Goal: Task Accomplishment & Management: Manage account settings

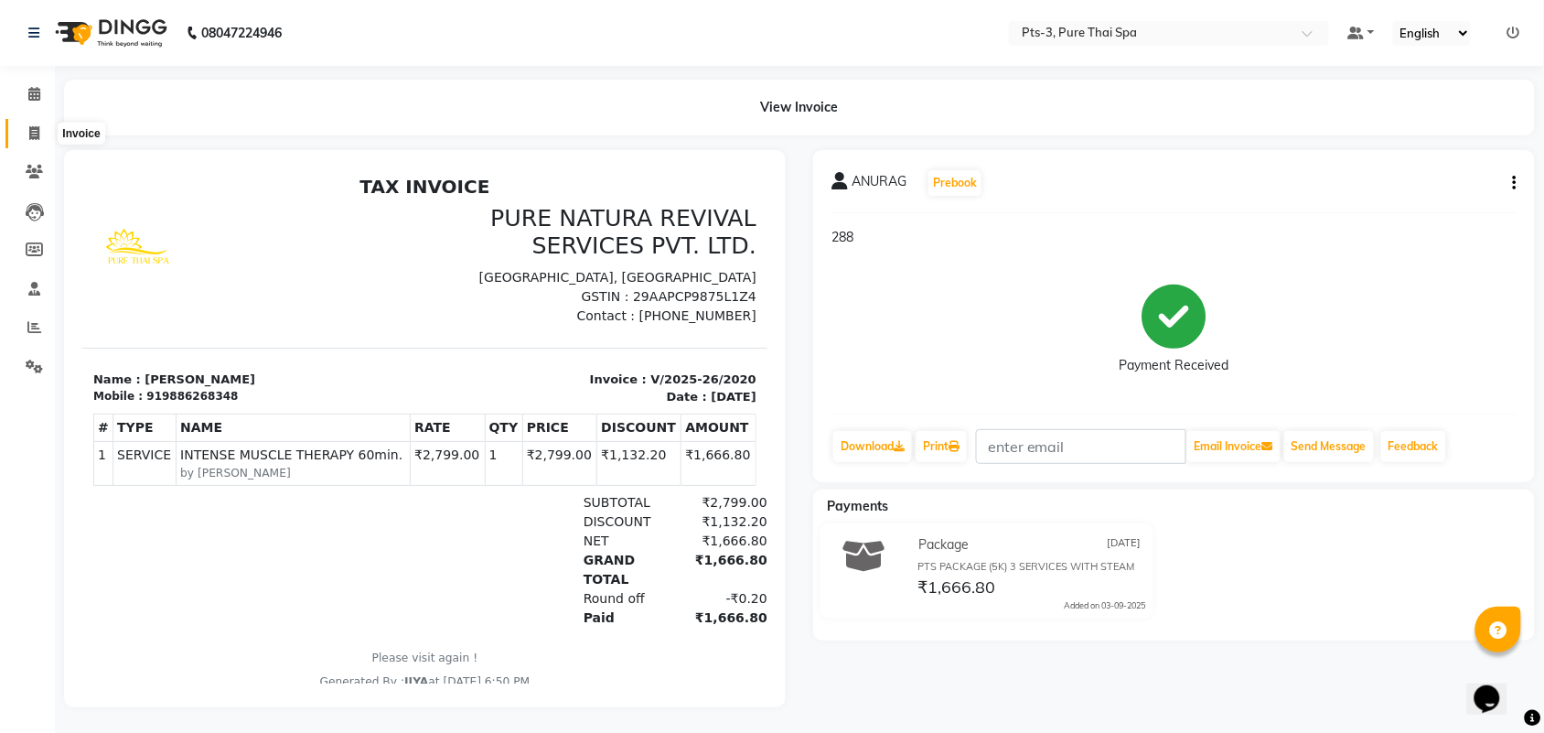
click at [29, 129] on icon at bounding box center [34, 133] width 10 height 14
select select "service"
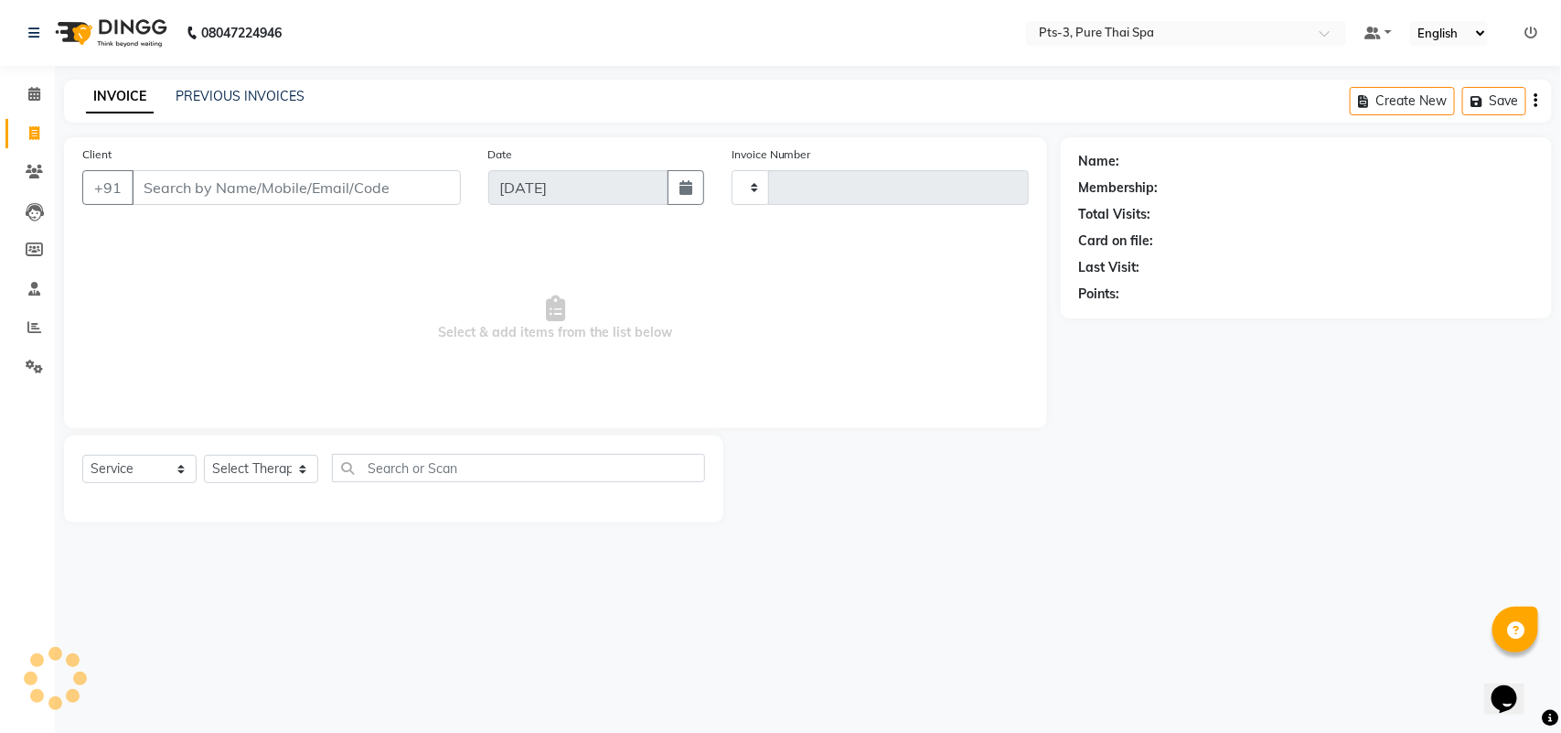
type input "2021"
select select "6461"
click at [21, 171] on span at bounding box center [34, 172] width 32 height 21
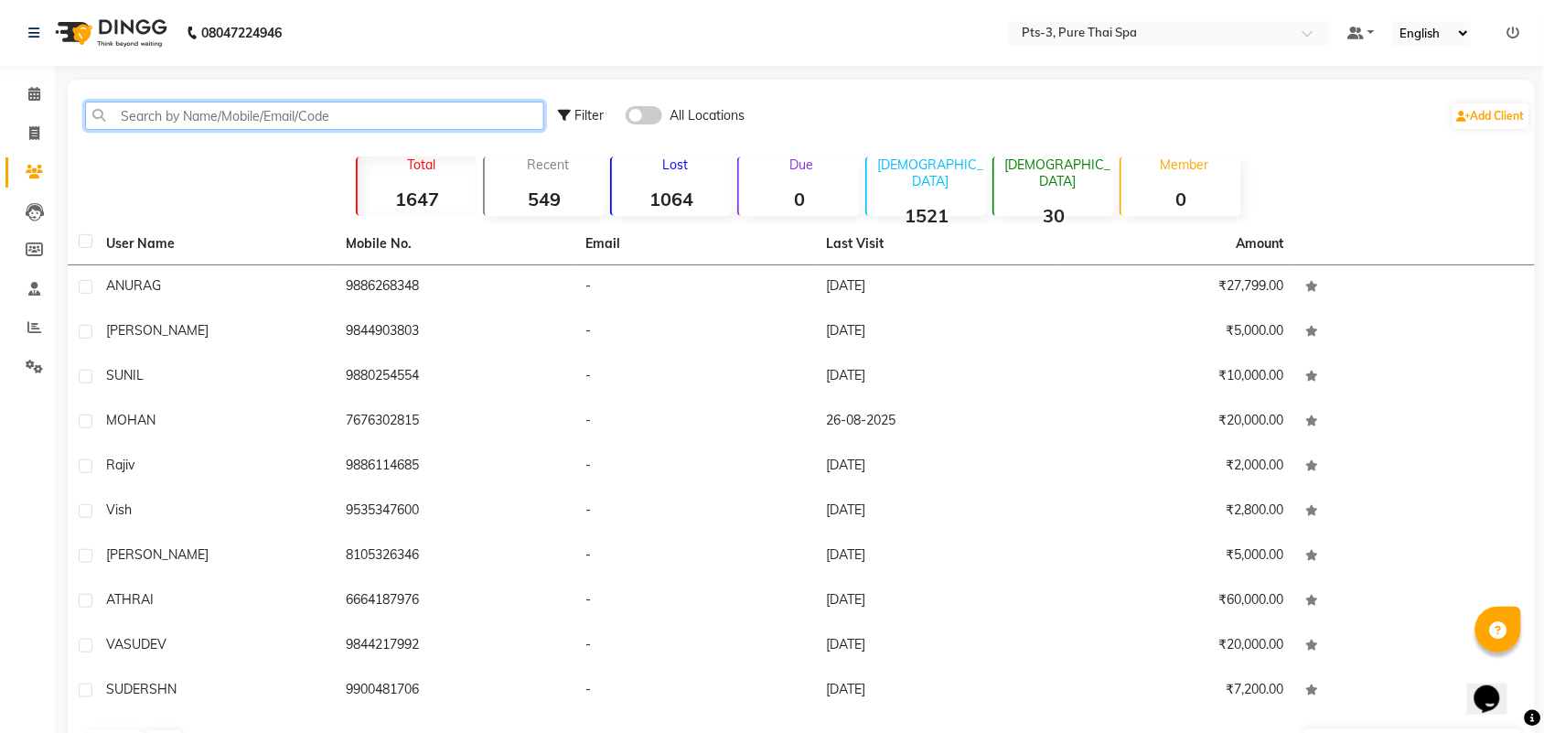
click at [247, 114] on input "text" at bounding box center [314, 116] width 459 height 28
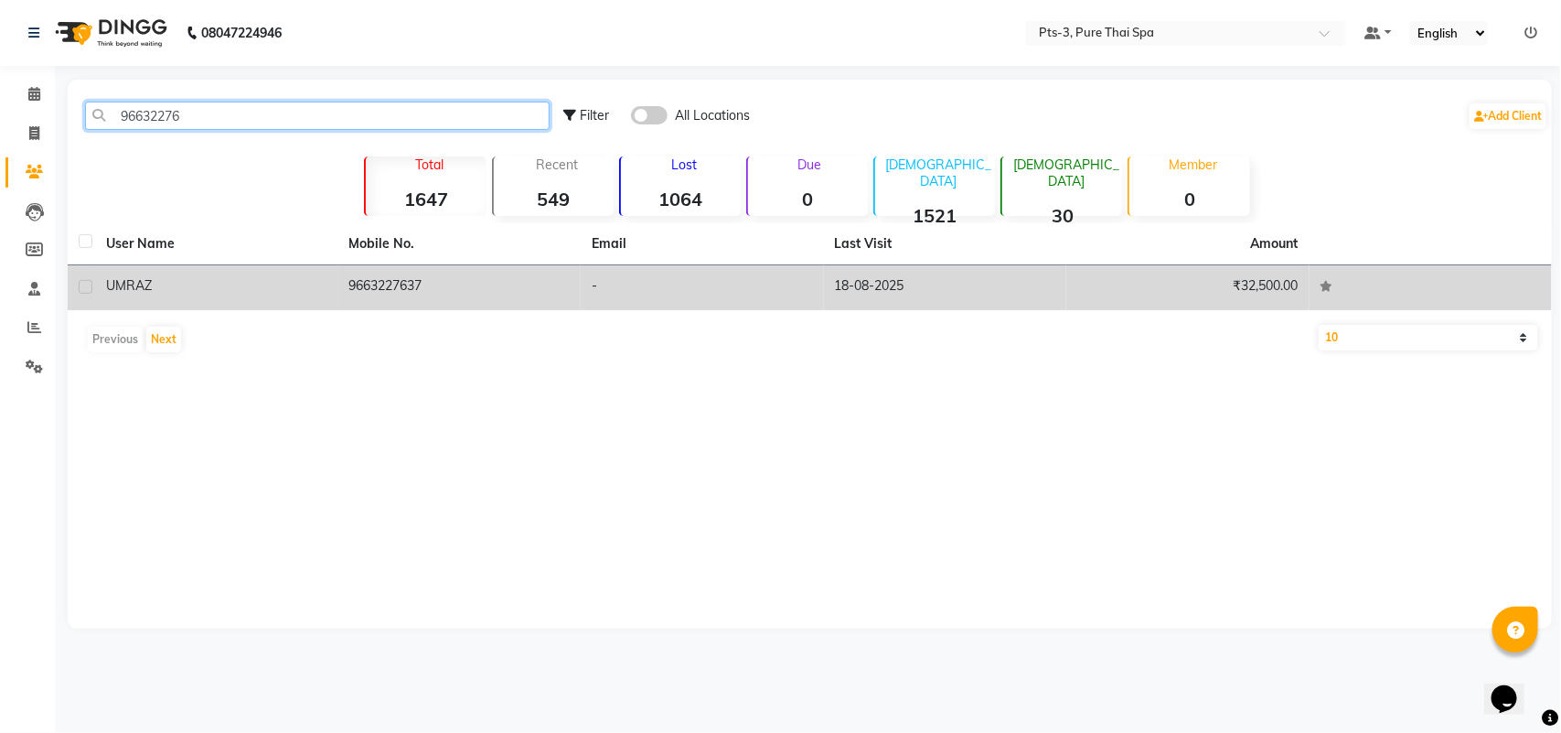
type input "96632276"
click at [568, 283] on td "9663227637" at bounding box center [459, 287] width 243 height 45
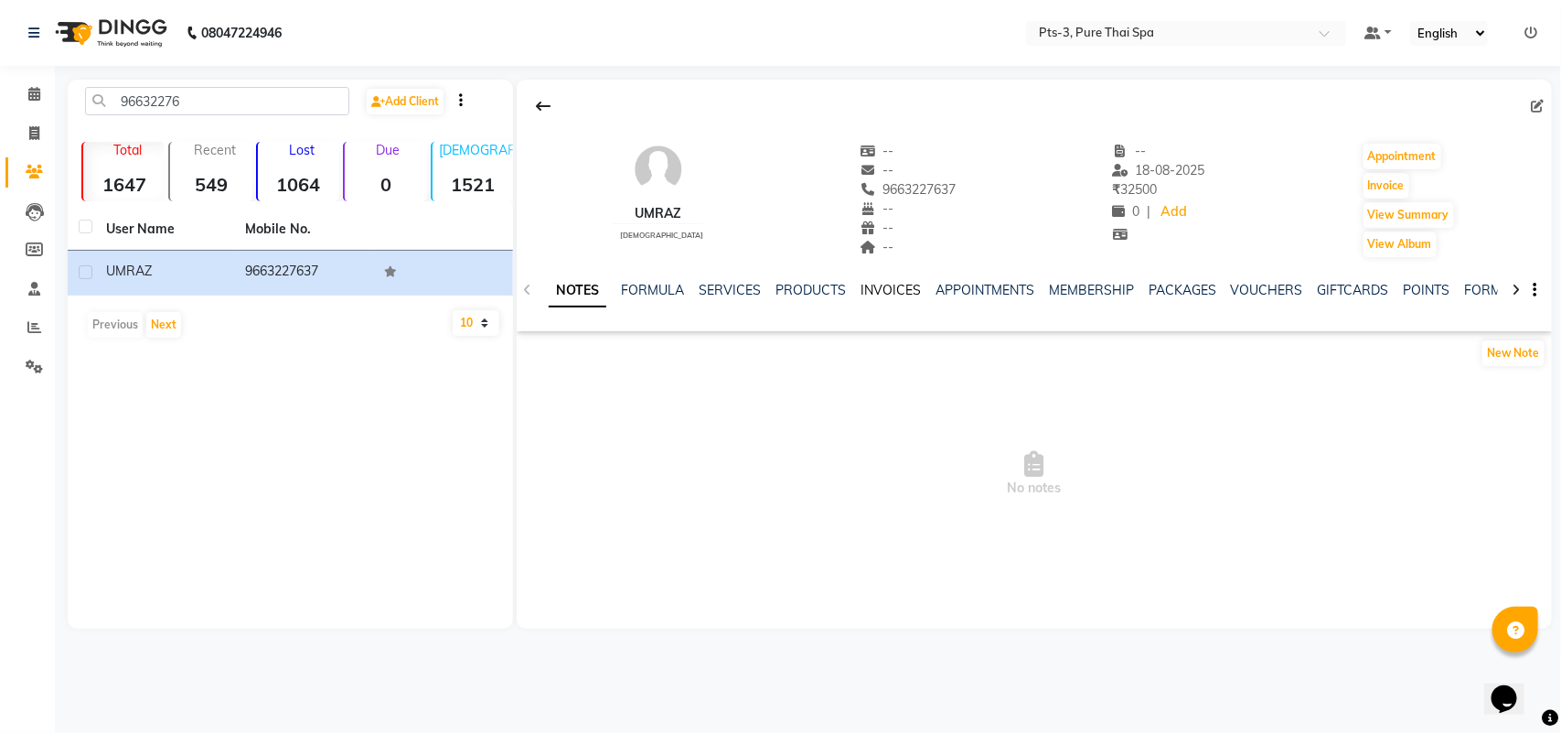
click at [894, 291] on link "INVOICES" at bounding box center [891, 290] width 60 height 16
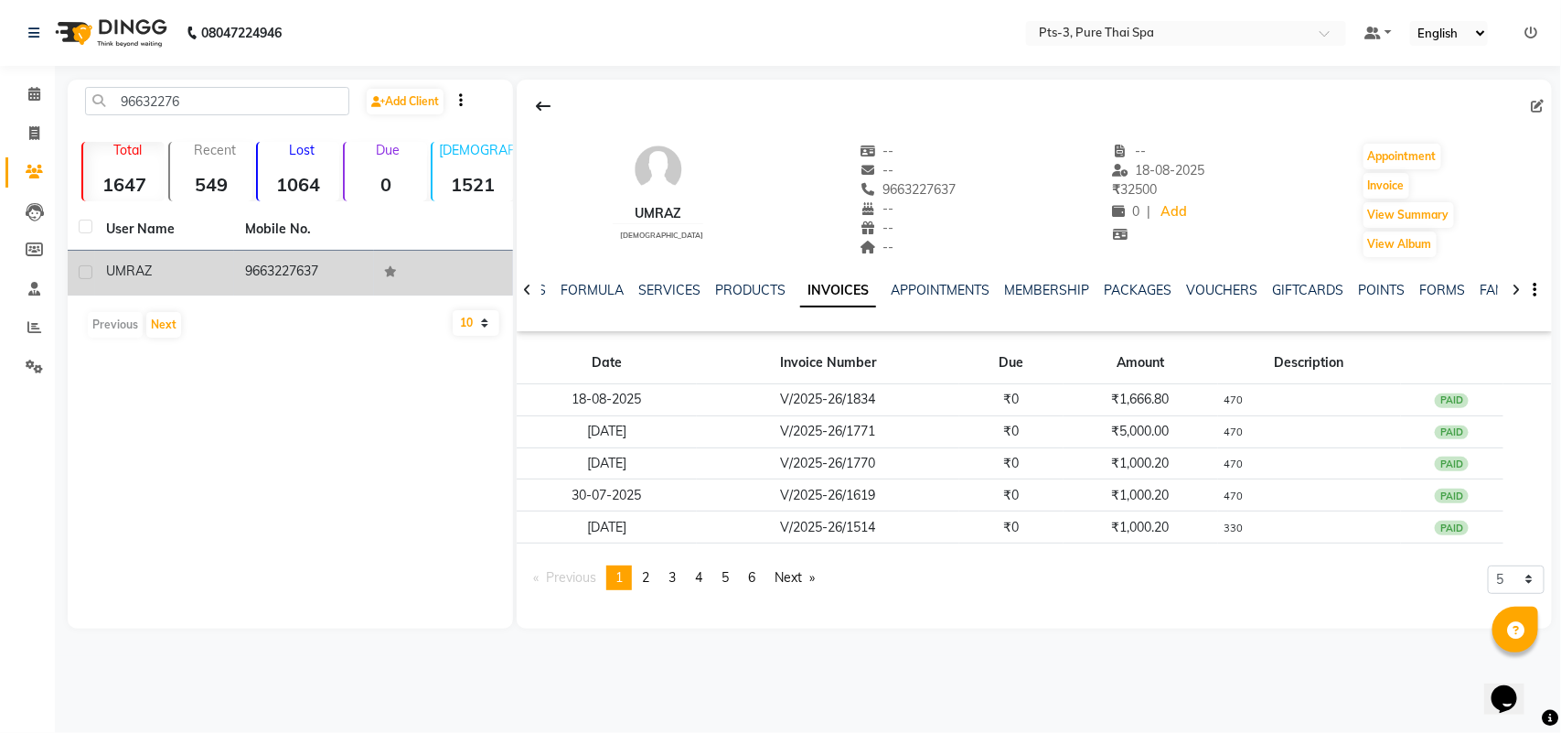
drag, startPoint x: 244, startPoint y: 274, endPoint x: 335, endPoint y: 271, distance: 90.6
click at [335, 271] on td "9663227637" at bounding box center [303, 273] width 139 height 45
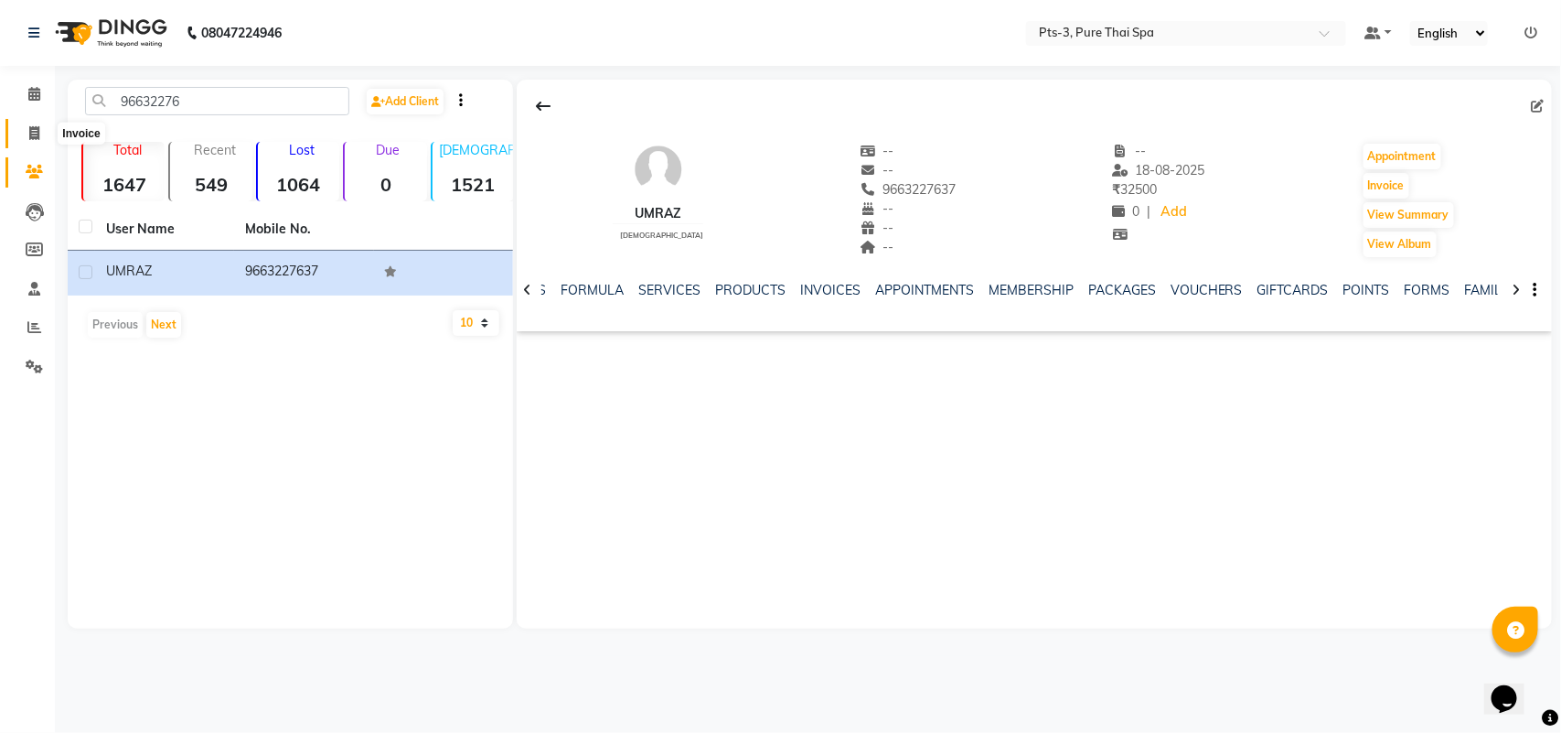
click at [30, 134] on icon at bounding box center [34, 133] width 10 height 14
select select "service"
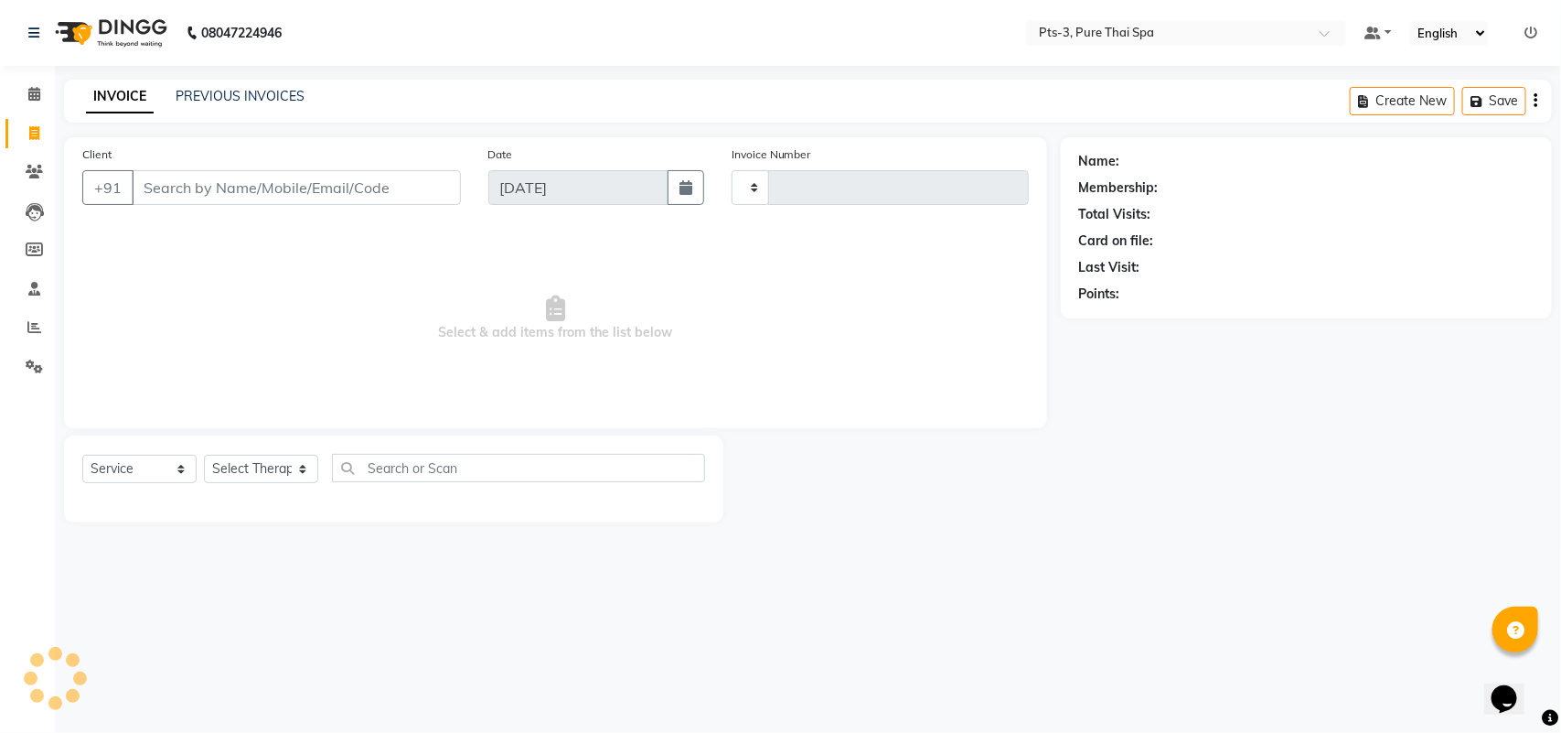
type input "2021"
select select "6461"
click at [204, 189] on input "Client" at bounding box center [296, 187] width 329 height 35
type input "9663227637"
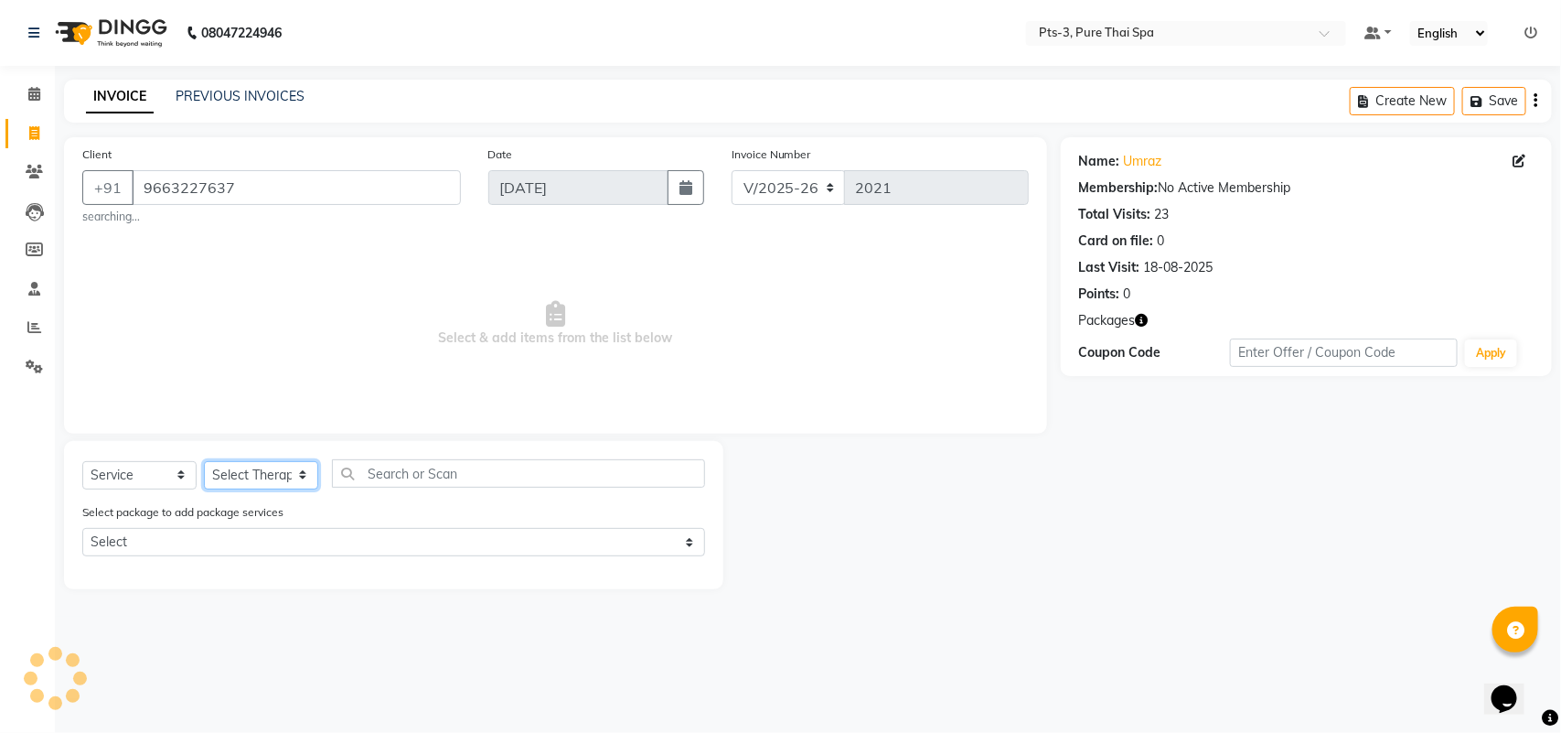
click at [261, 474] on select "Select Therapist" at bounding box center [261, 475] width 114 height 28
select select "73951"
click at [204, 461] on select "Select Therapist [PERSON_NAME] AMMI ANYONE [PERSON_NAME] [PERSON_NAME] [PERSON_…" at bounding box center [261, 475] width 114 height 28
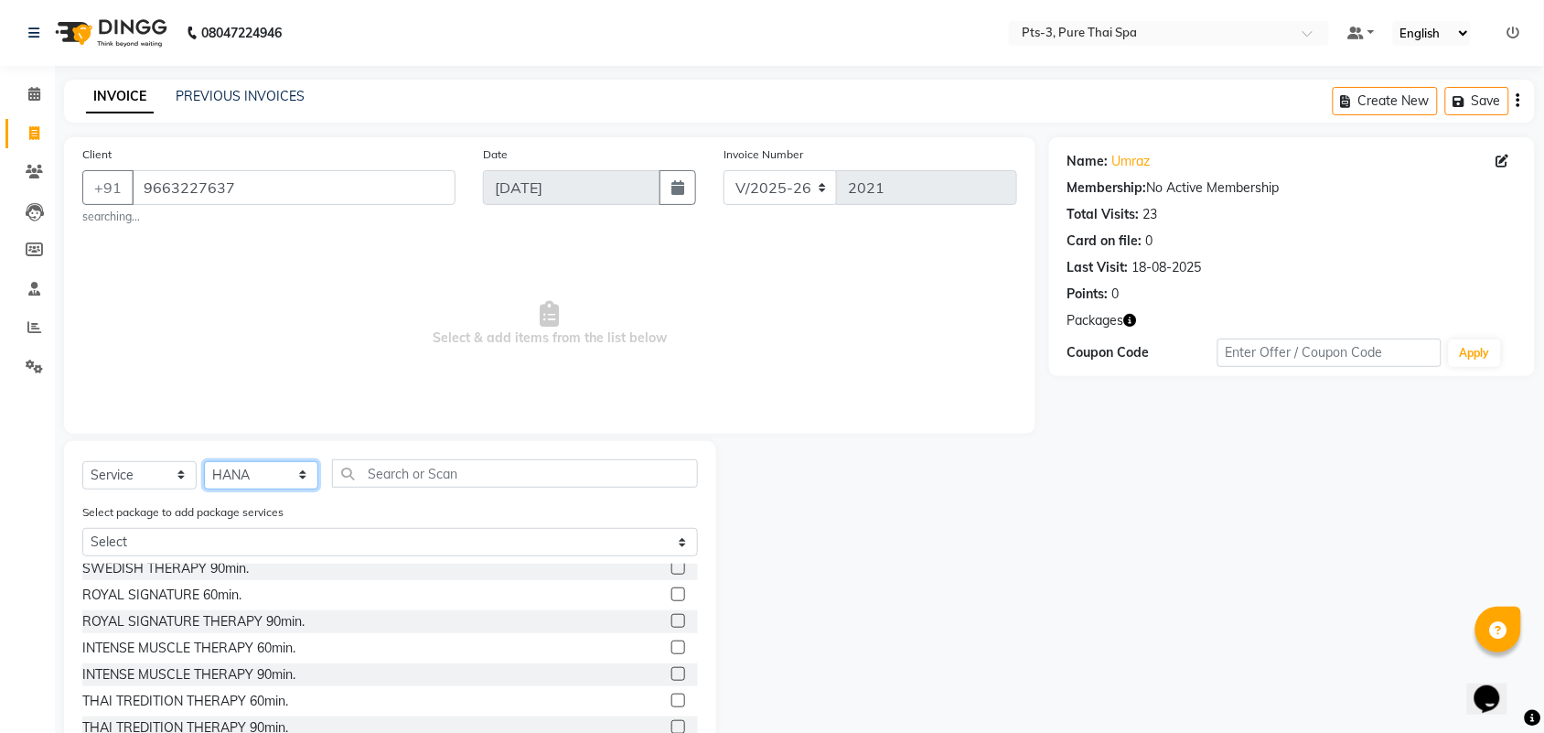
scroll to position [114, 0]
click at [197, 647] on div "INTENSE MUSCLE THERAPY 60min." at bounding box center [188, 645] width 213 height 19
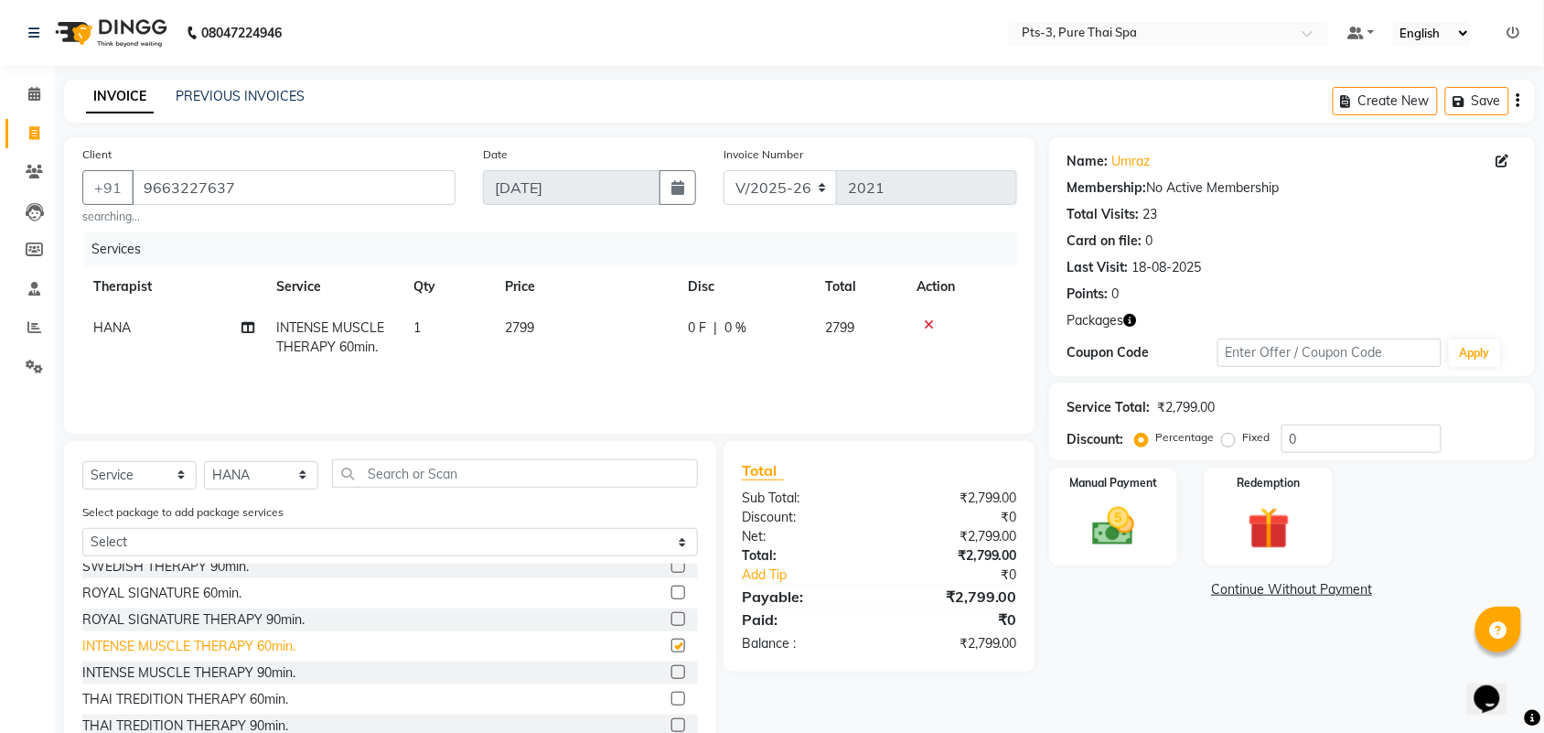
checkbox input "false"
click at [1265, 506] on img at bounding box center [1268, 528] width 71 height 55
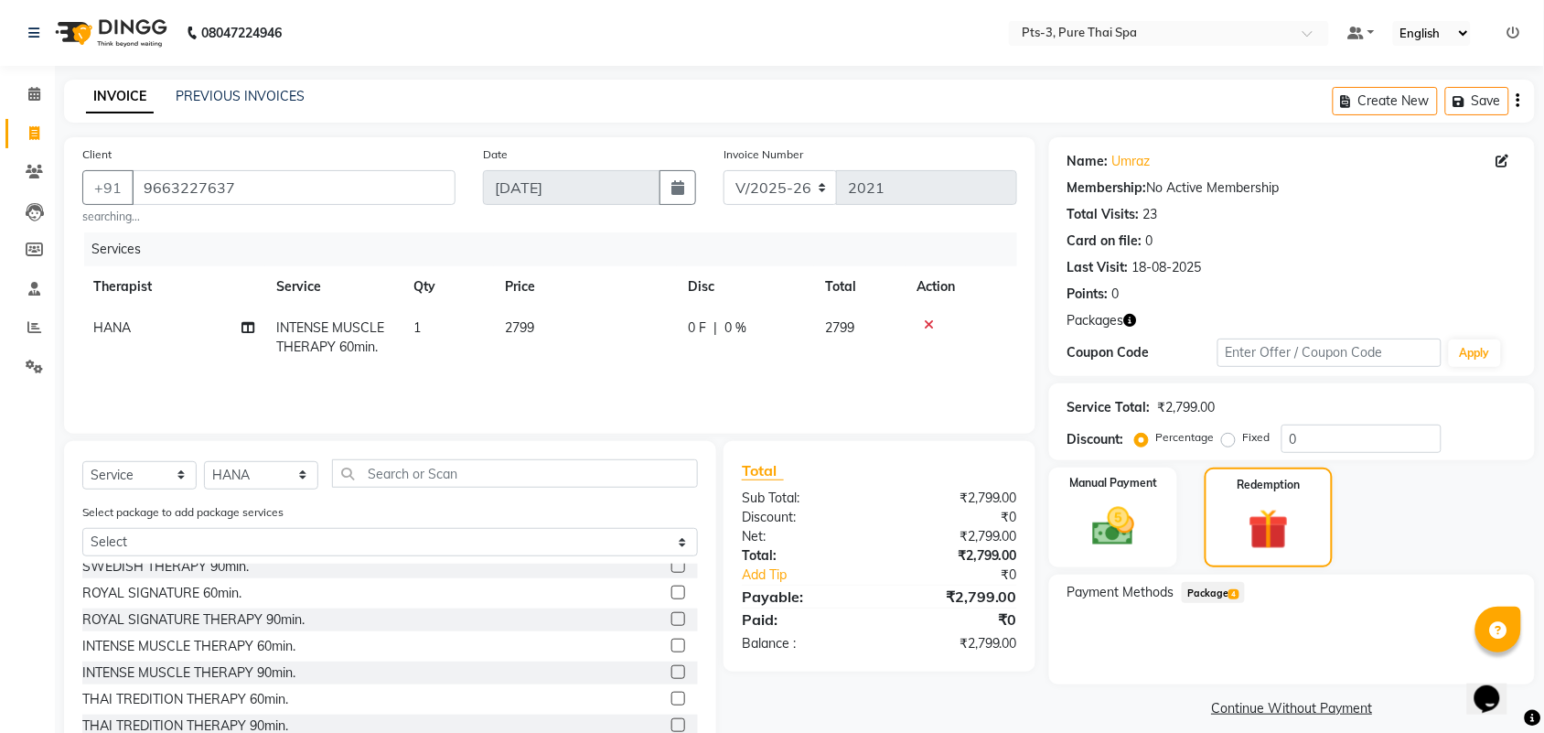
click at [1214, 586] on span "Package 4" at bounding box center [1213, 592] width 63 height 21
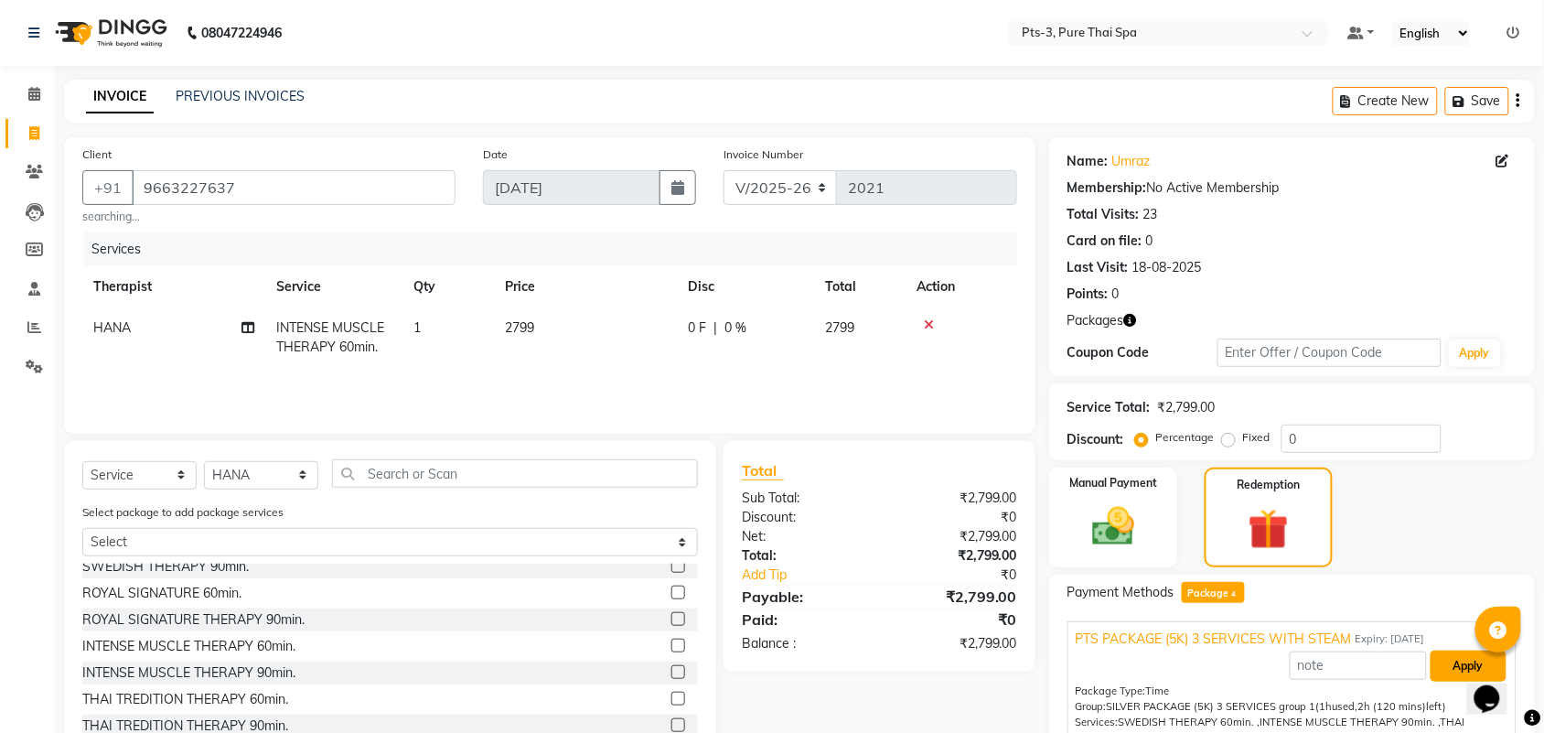
click at [1434, 666] on button "Apply" at bounding box center [1468, 665] width 76 height 31
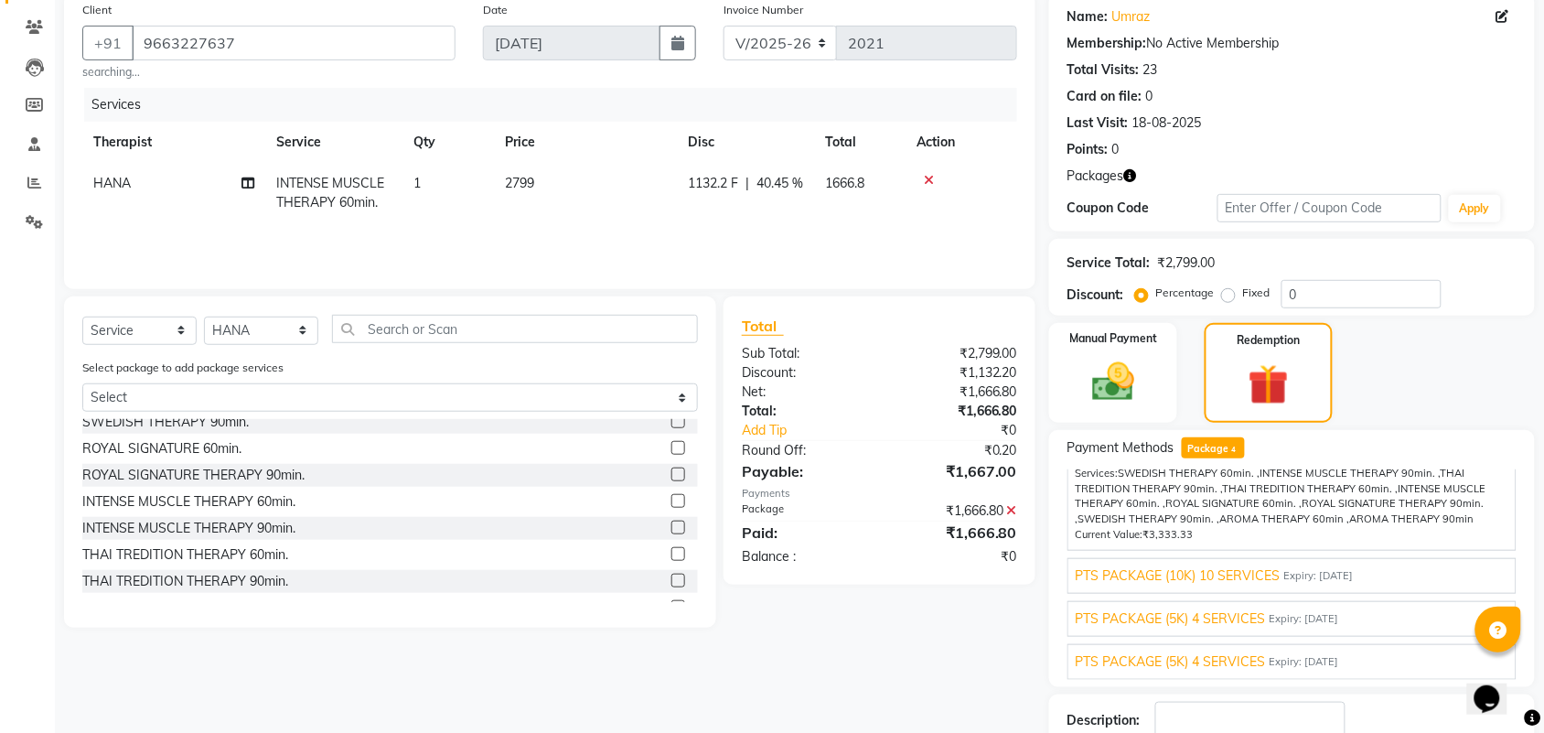
scroll to position [267, 0]
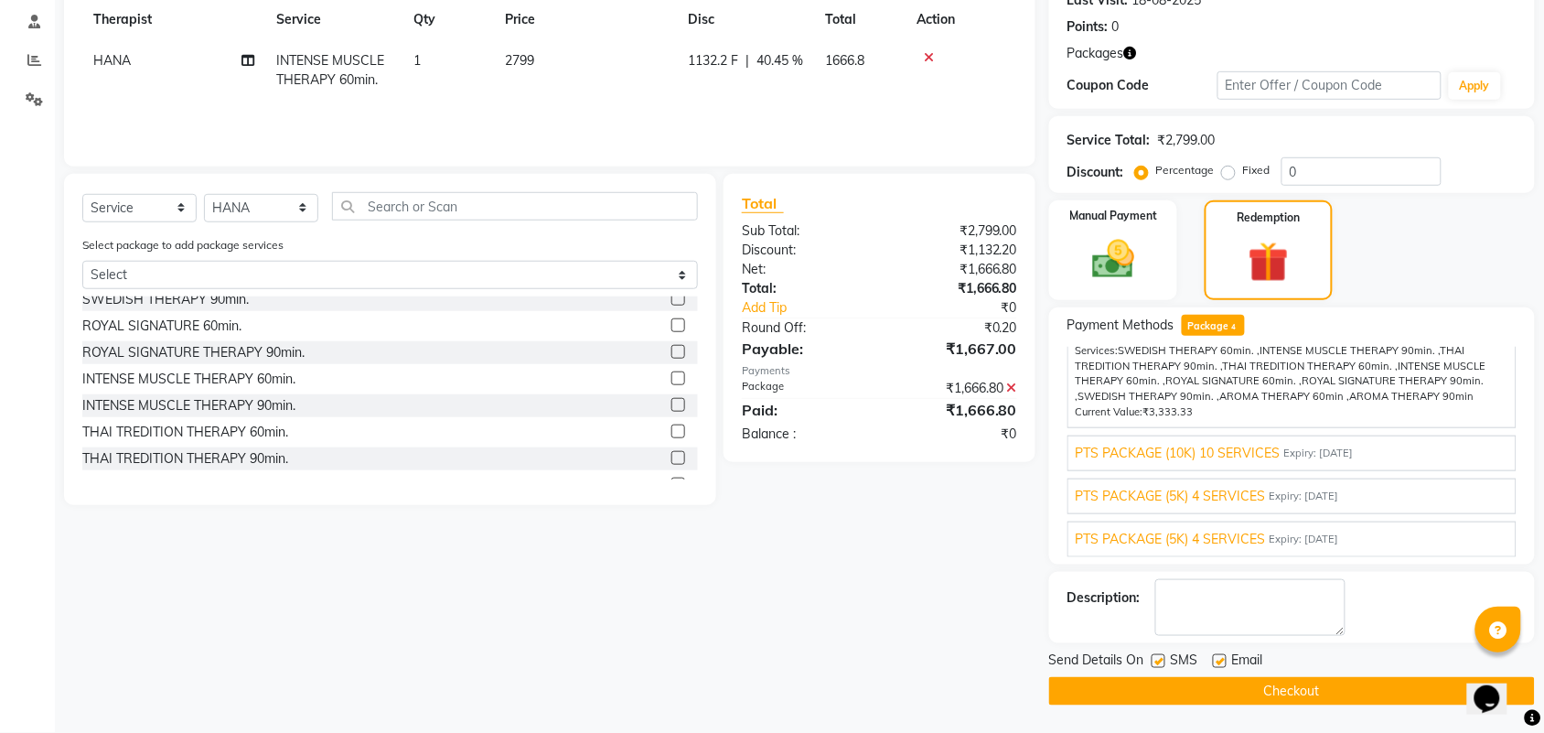
click at [1151, 663] on label at bounding box center [1158, 661] width 14 height 14
click at [1151, 663] on input "checkbox" at bounding box center [1157, 662] width 12 height 12
checkbox input "false"
click at [1216, 664] on label at bounding box center [1220, 661] width 14 height 14
click at [1216, 664] on input "checkbox" at bounding box center [1219, 662] width 12 height 12
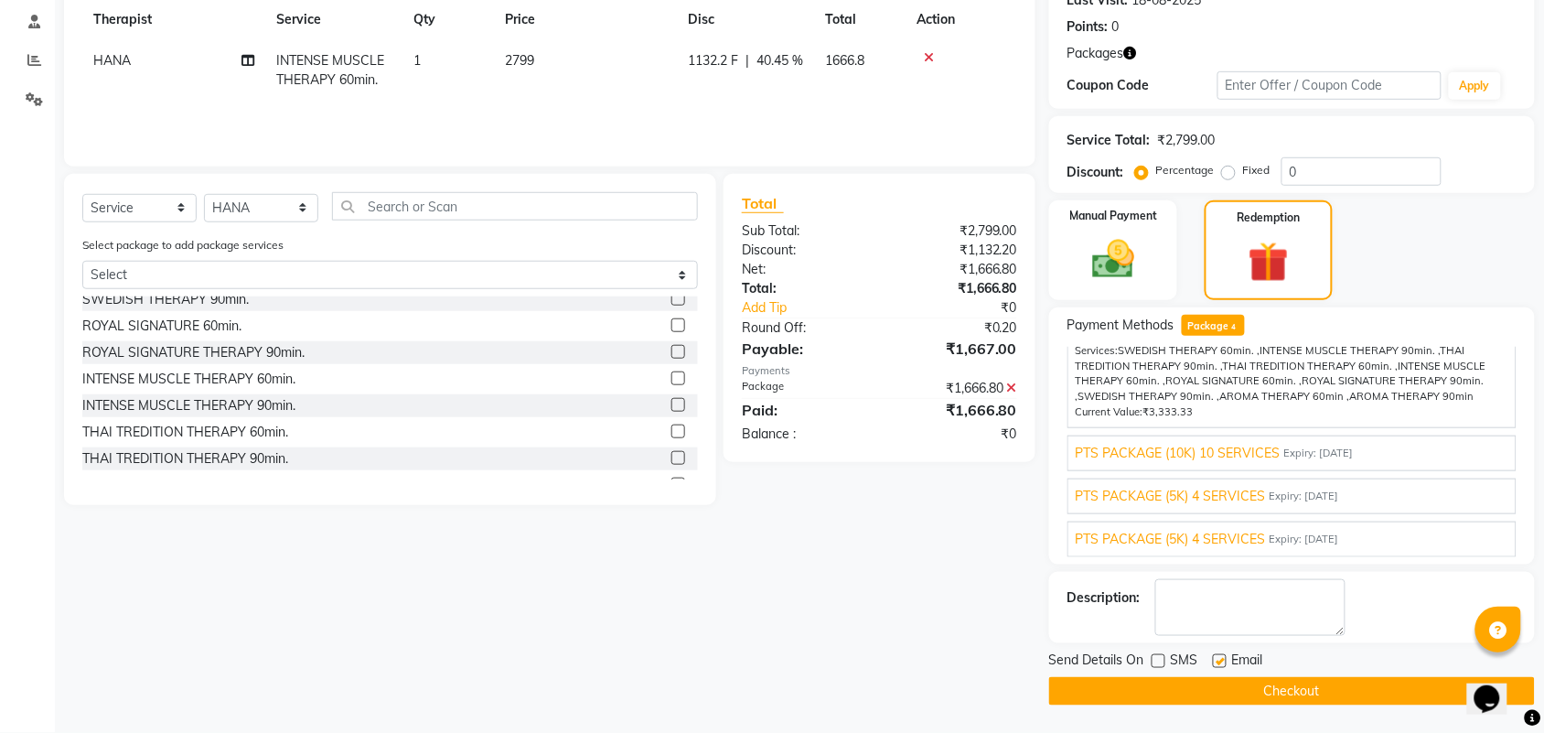
checkbox input "false"
click at [1230, 614] on textarea at bounding box center [1250, 607] width 190 height 57
type textarea "470"
click at [1287, 698] on button "Checkout" at bounding box center [1292, 691] width 486 height 28
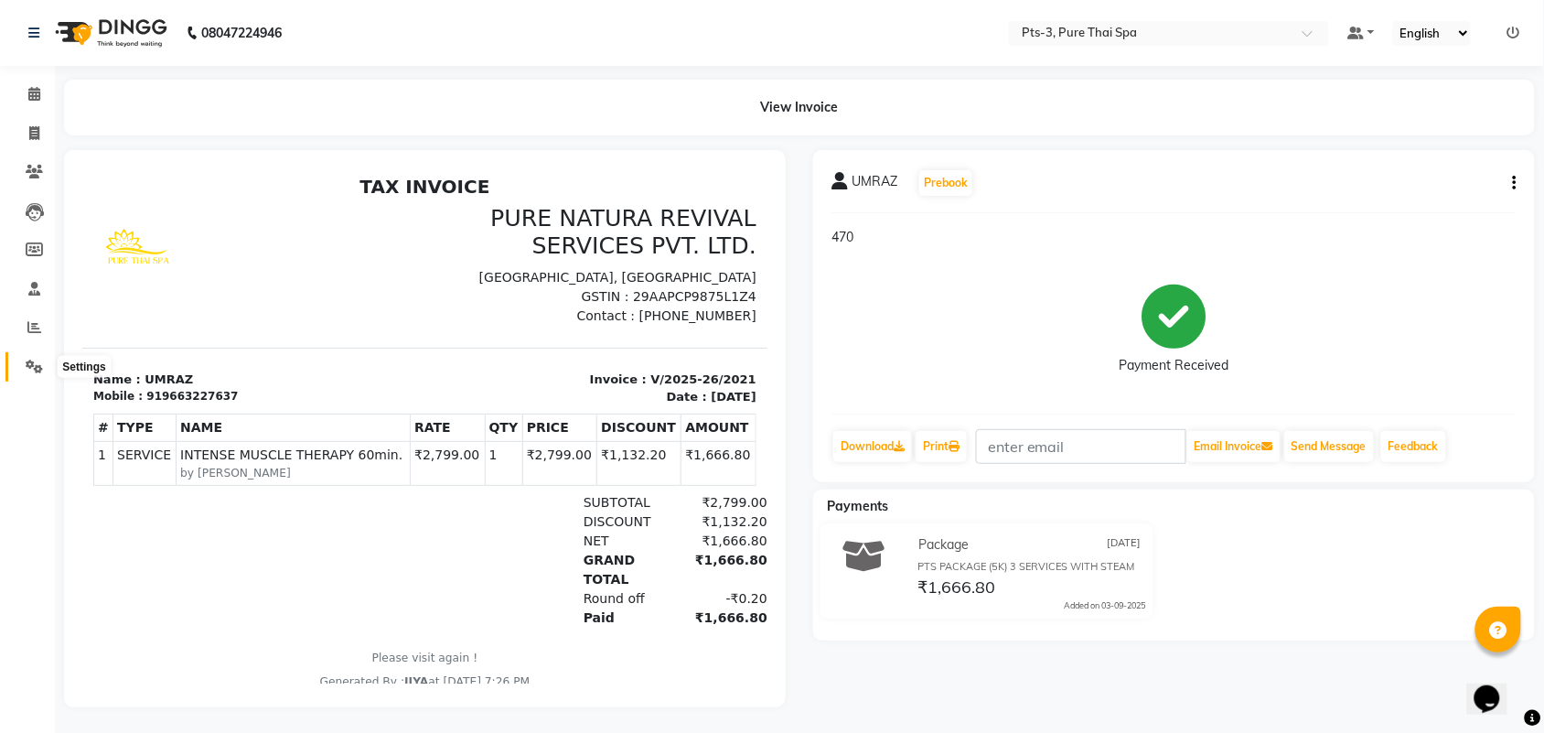
click at [39, 372] on icon at bounding box center [34, 366] width 17 height 14
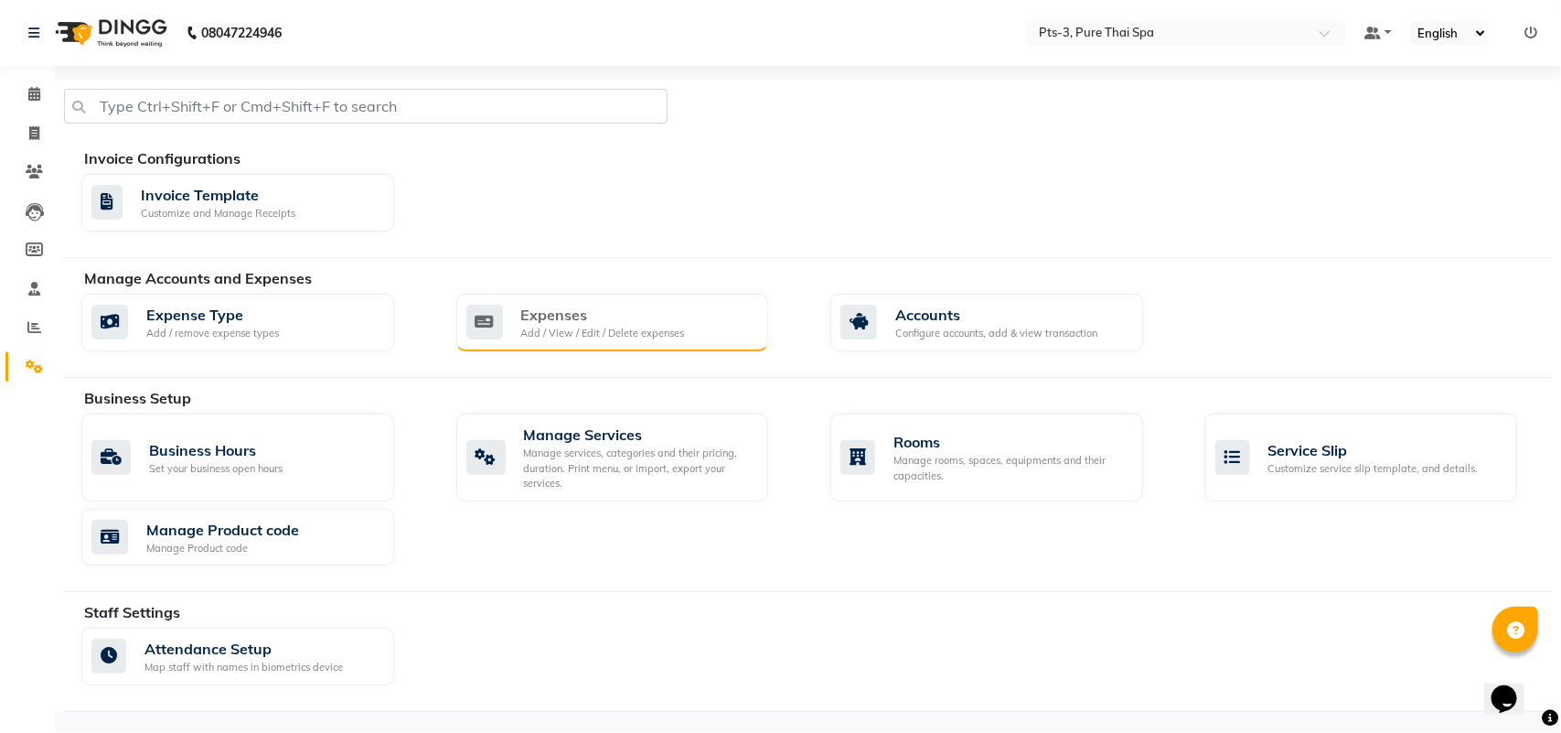
click at [536, 320] on div "Expenses" at bounding box center [603, 315] width 164 height 22
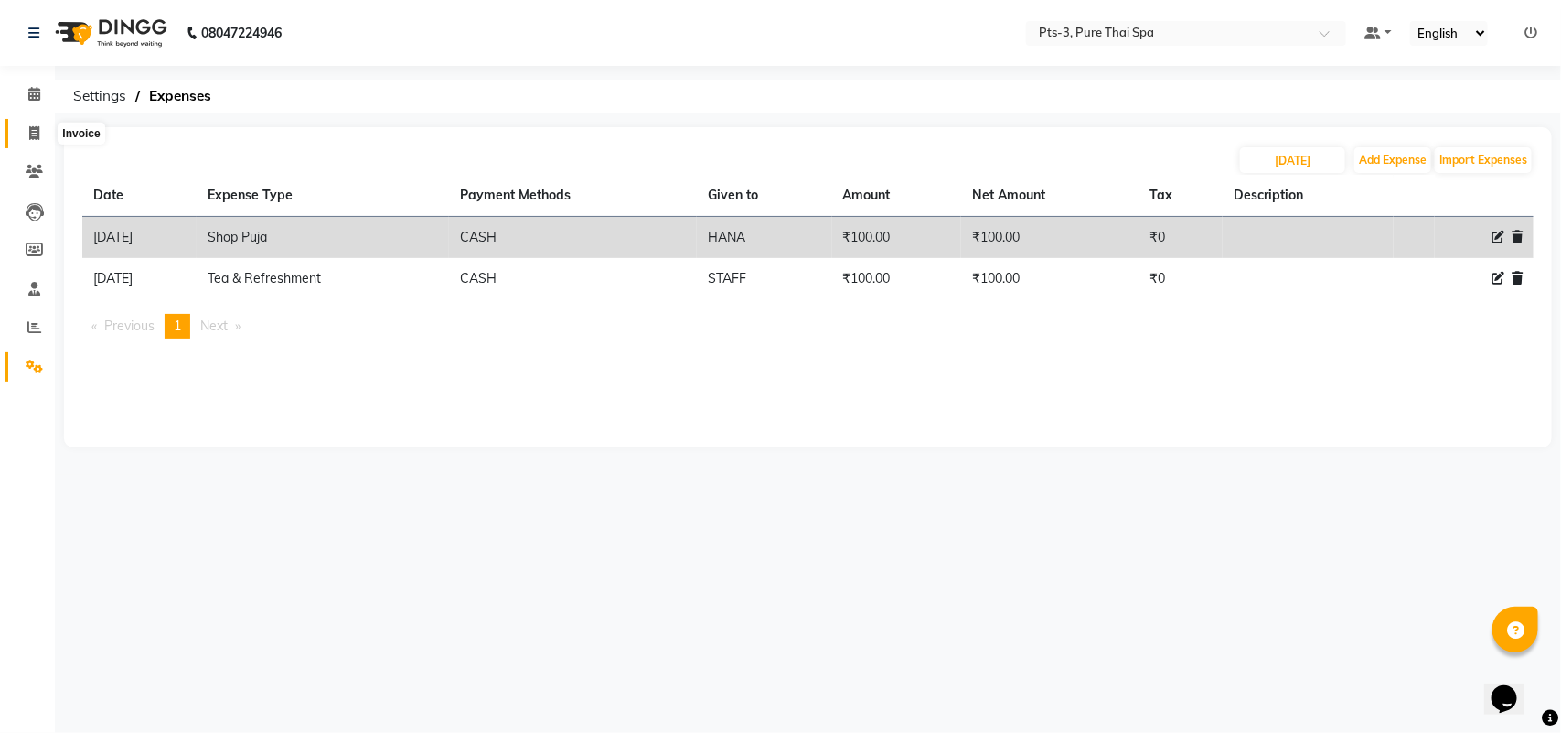
click at [26, 126] on span at bounding box center [34, 133] width 32 height 21
select select "service"
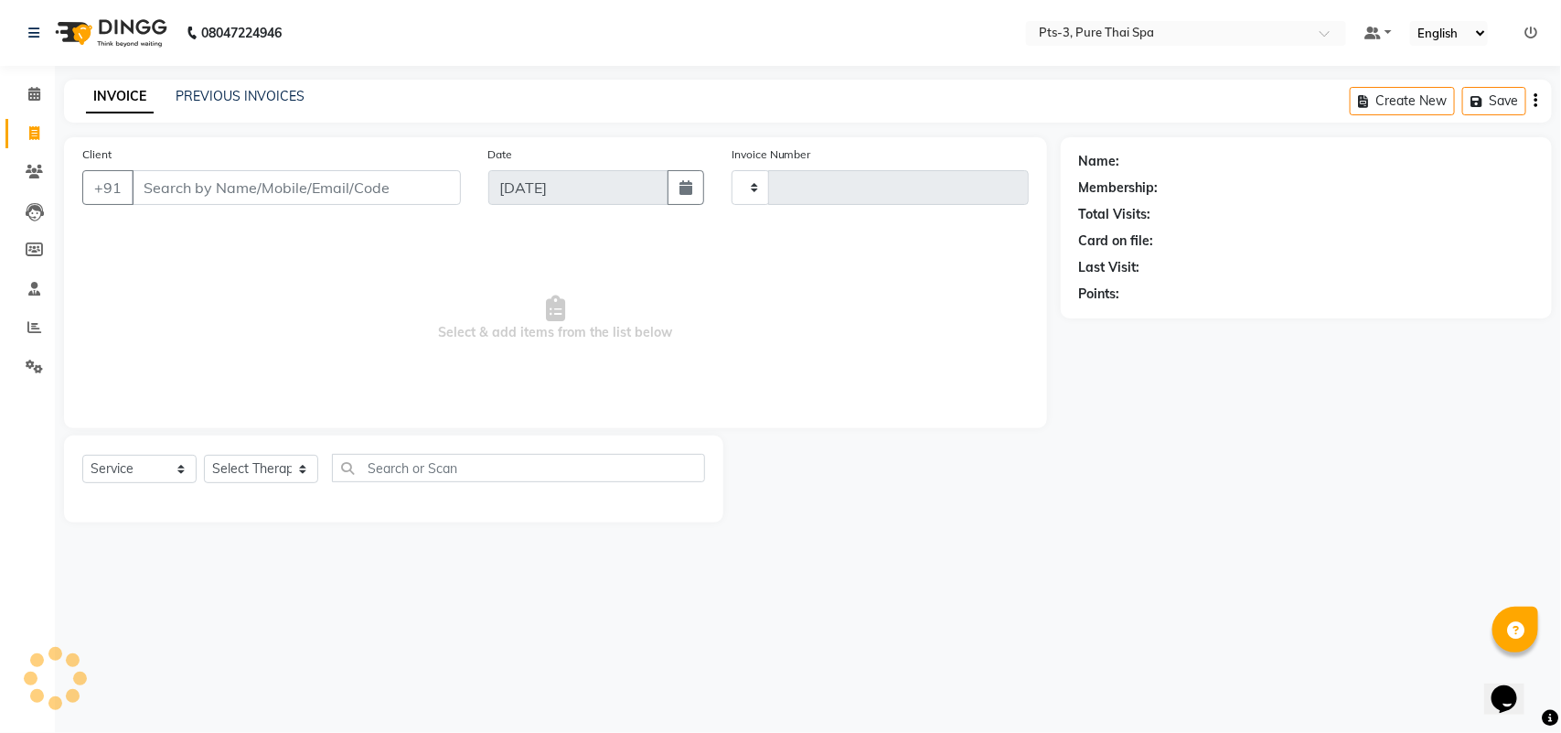
type input "2022"
select select "6461"
click at [199, 89] on link "PREVIOUS INVOICES" at bounding box center [240, 96] width 129 height 16
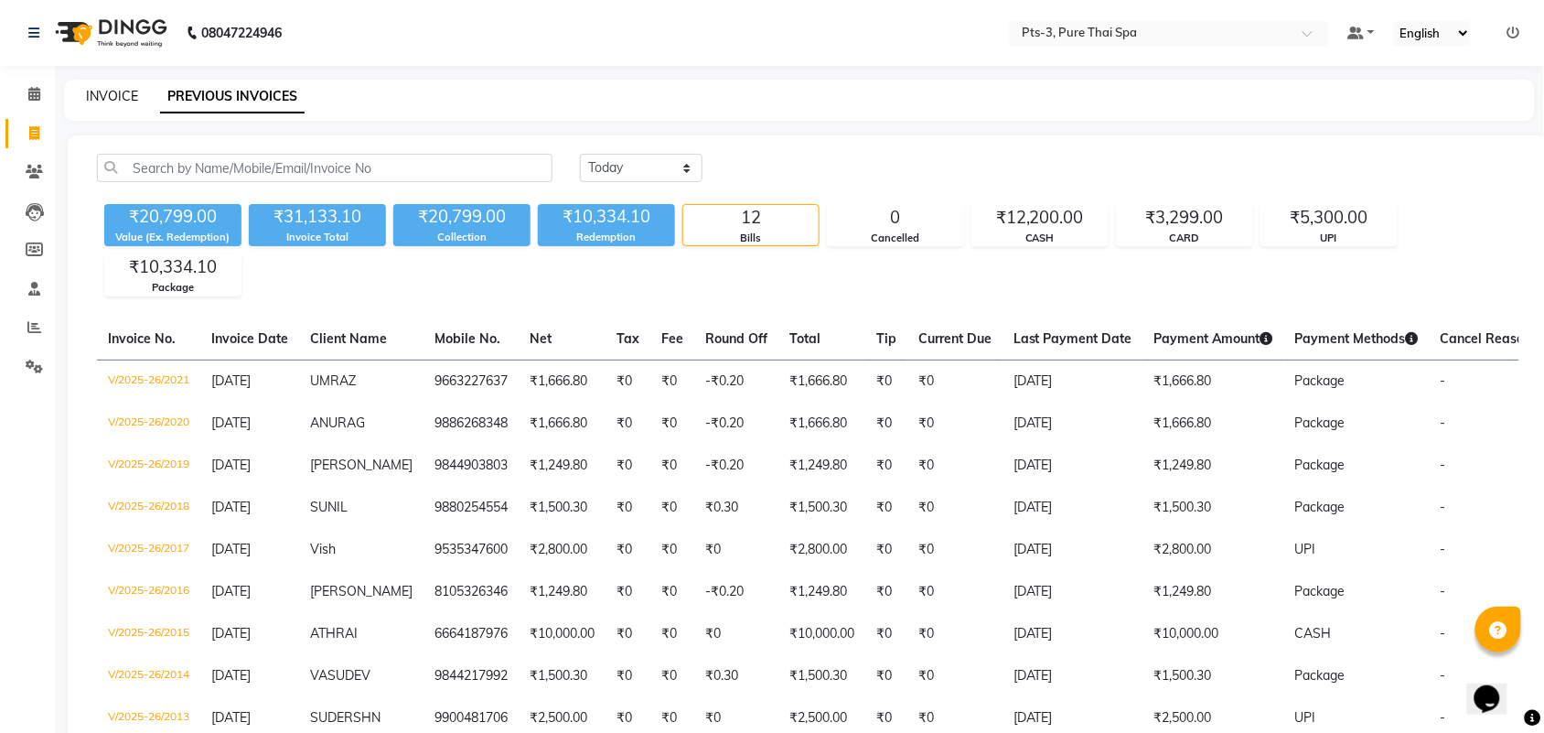
click at [131, 88] on link "INVOICE" at bounding box center [112, 96] width 52 height 16
select select "6461"
select select "service"
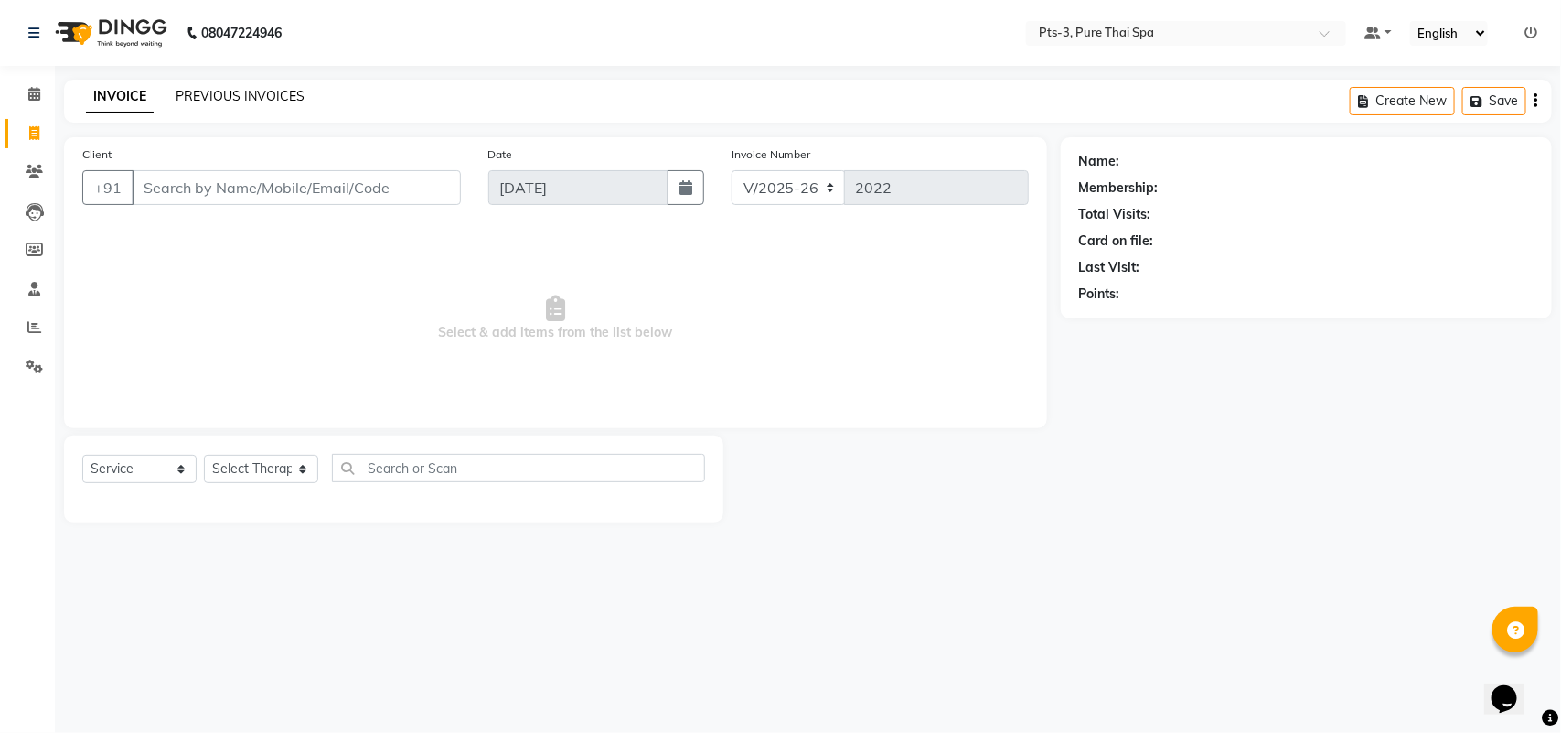
click at [204, 96] on link "PREVIOUS INVOICES" at bounding box center [240, 96] width 129 height 16
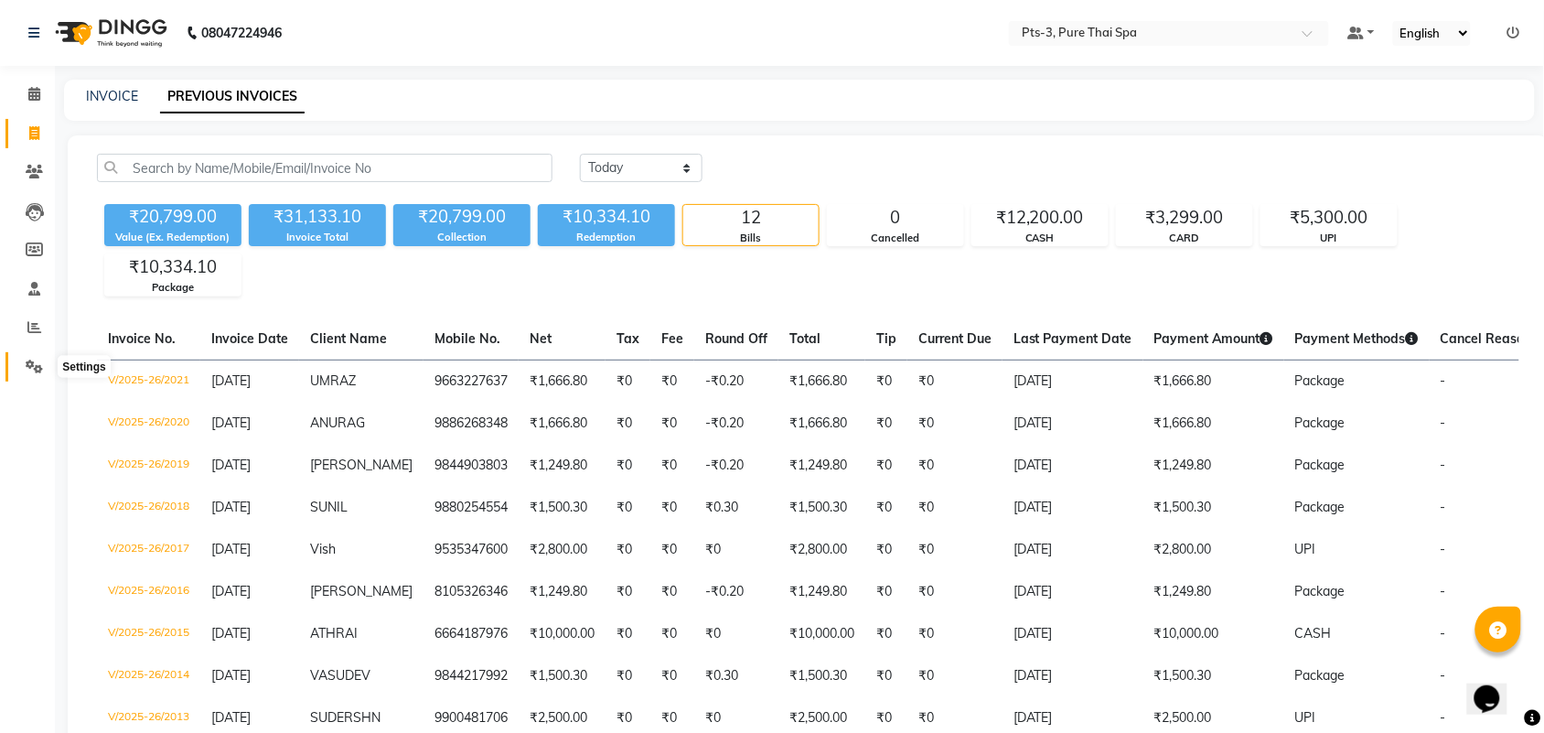
click at [37, 364] on icon at bounding box center [34, 366] width 17 height 14
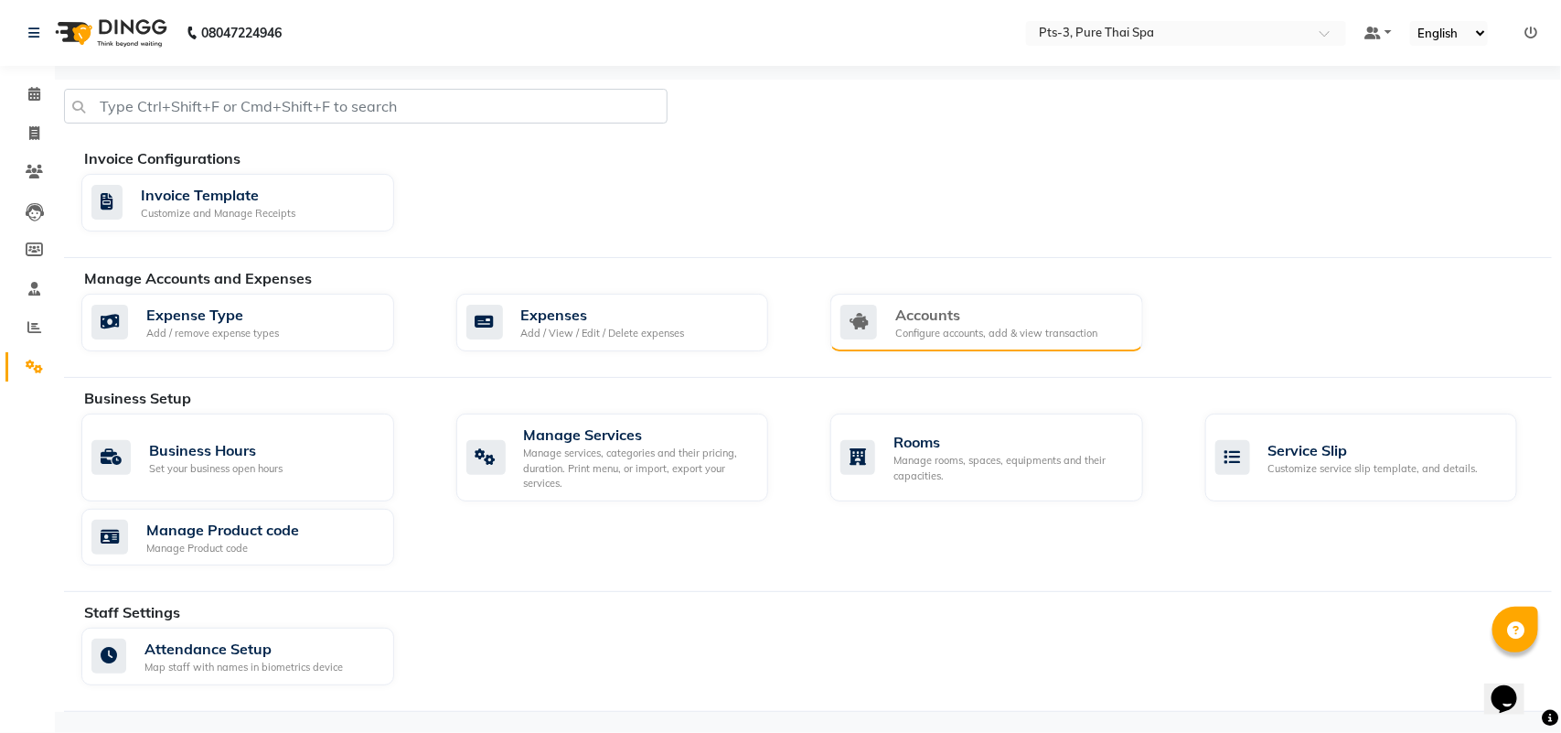
click at [976, 332] on div "Configure accounts, add & view transaction" at bounding box center [996, 334] width 202 height 16
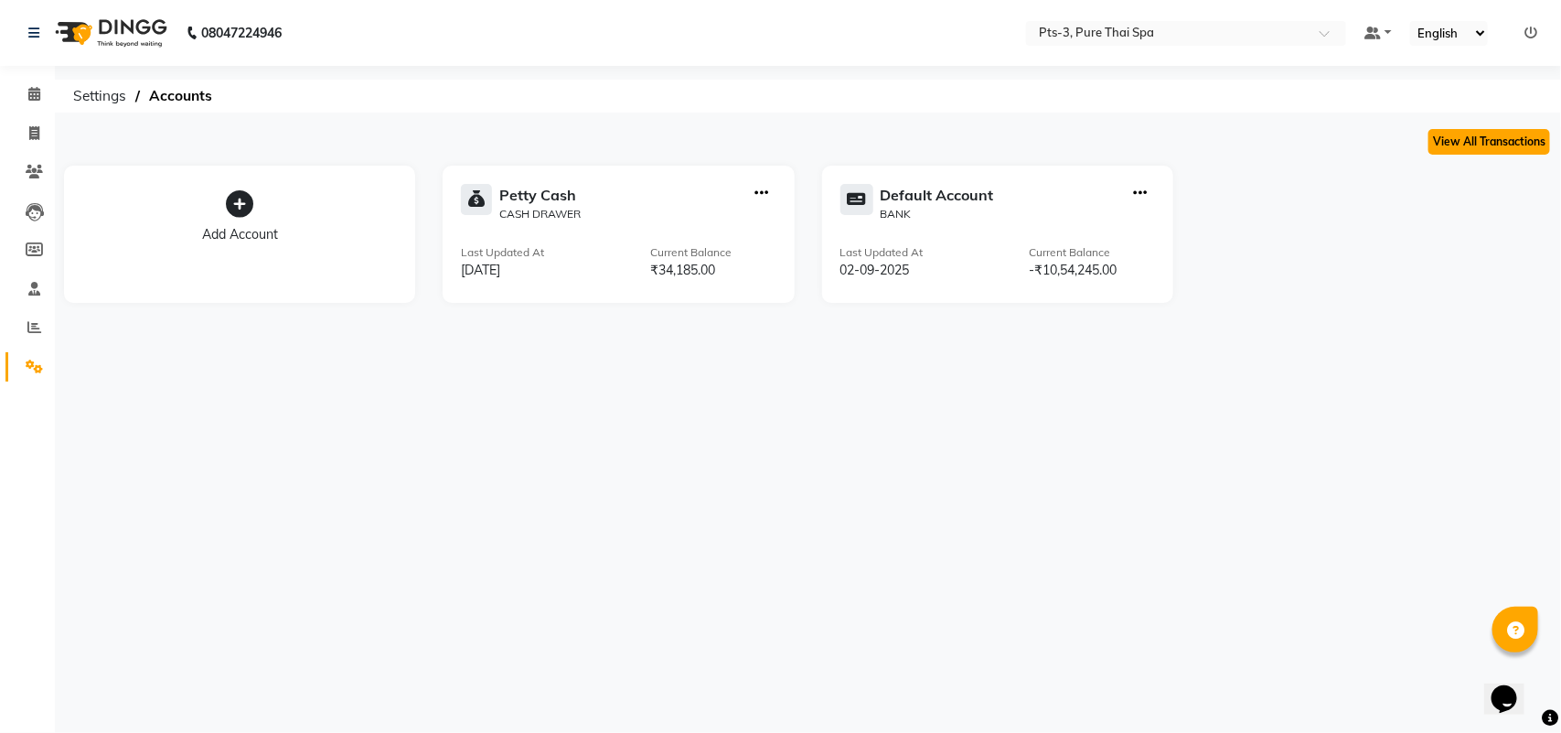
click at [1468, 129] on button "View All Transactions" at bounding box center [1489, 142] width 122 height 26
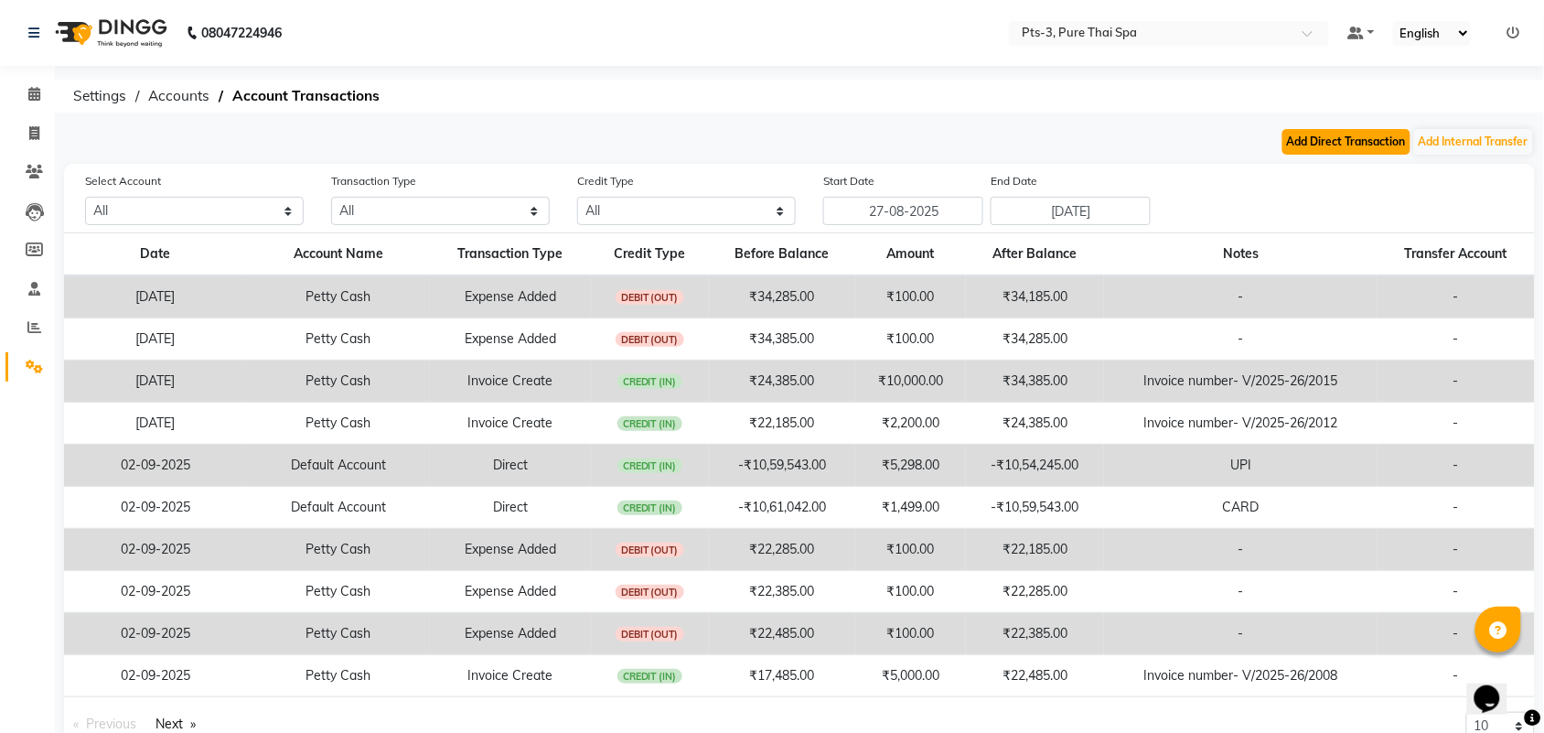
click at [1381, 139] on button "Add Direct Transaction" at bounding box center [1346, 142] width 128 height 26
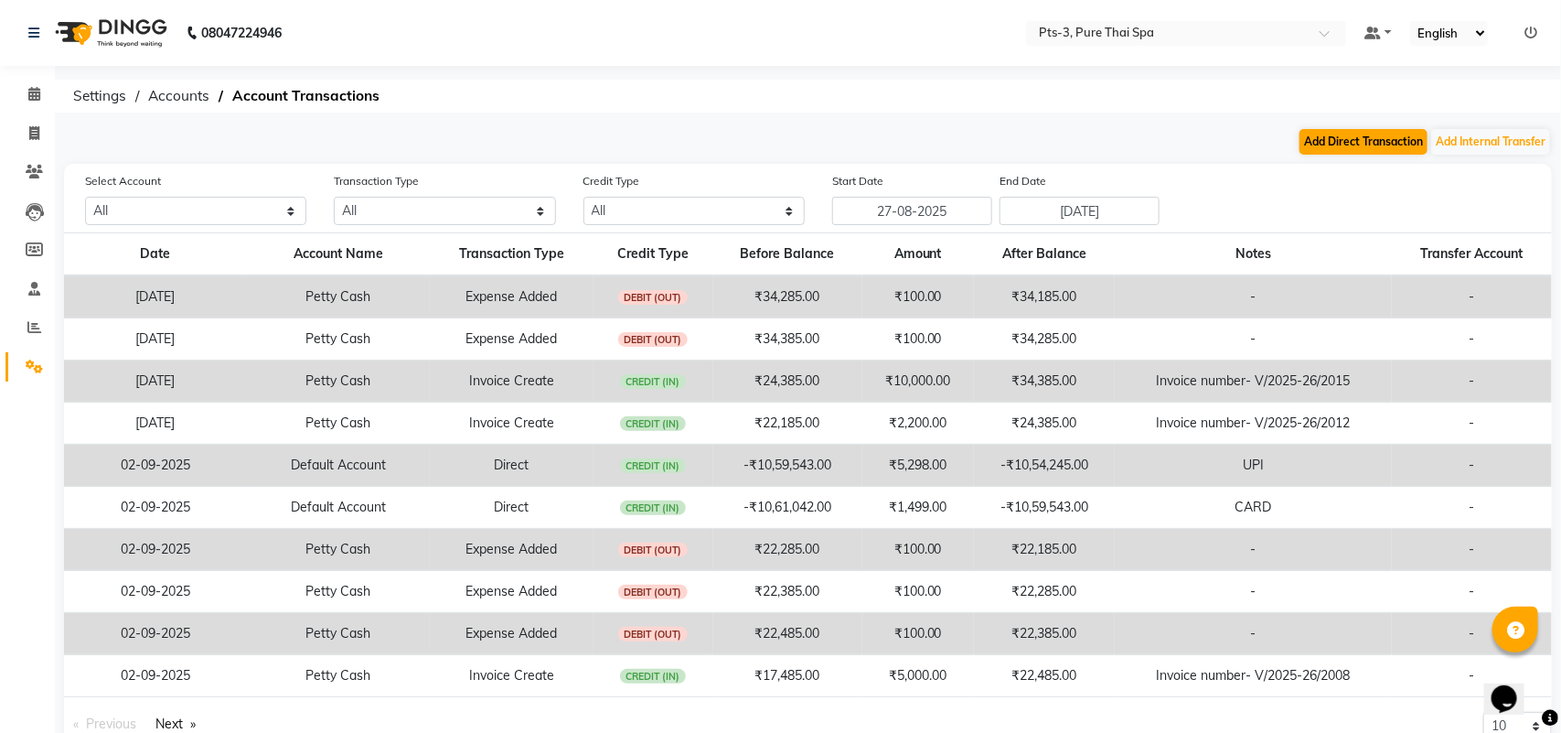
select select "direct"
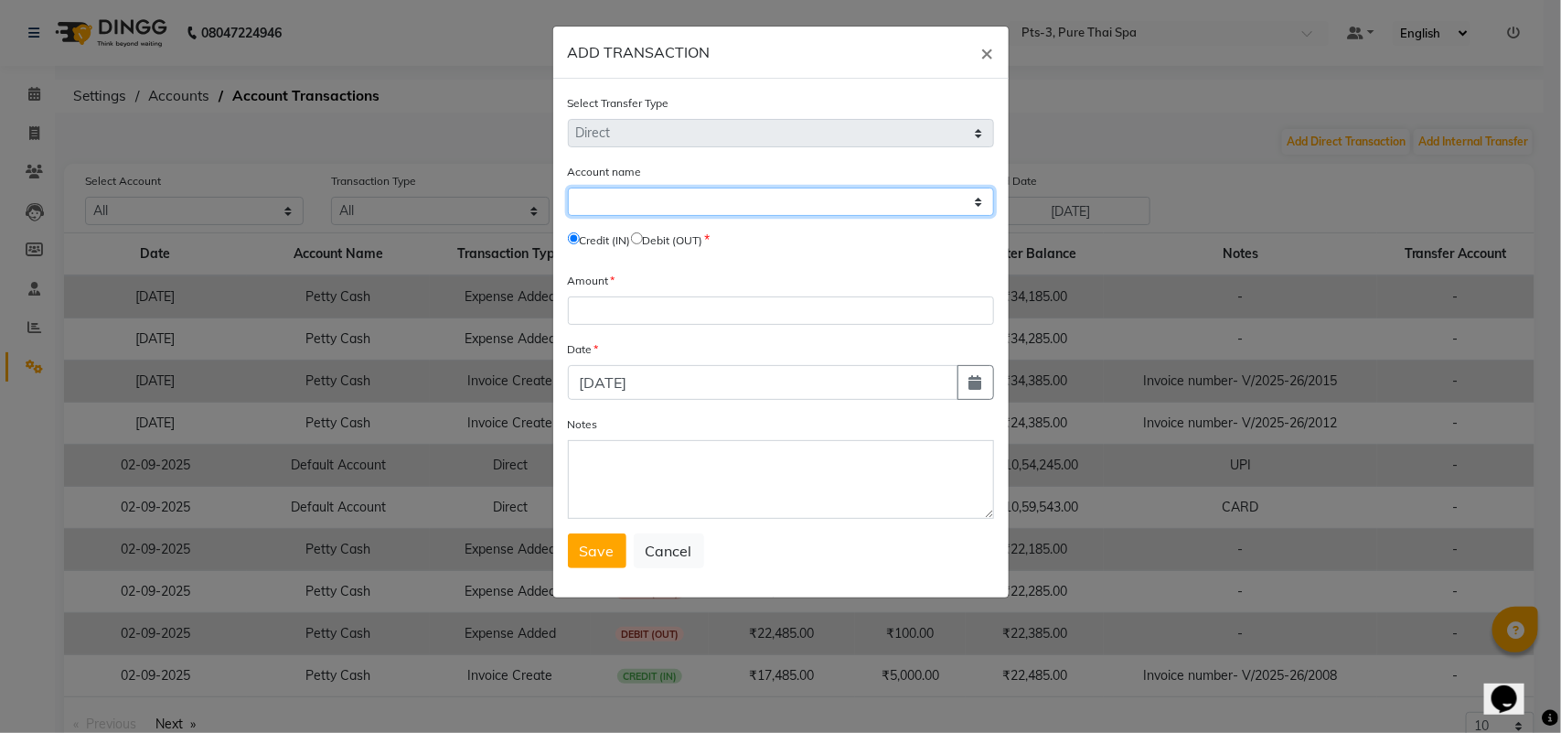
click at [640, 198] on select "Select [PERSON_NAME] Cash Default Account" at bounding box center [781, 201] width 426 height 28
select select "5483"
click at [568, 187] on select "Select [PERSON_NAME] Cash Default Account" at bounding box center [781, 201] width 426 height 28
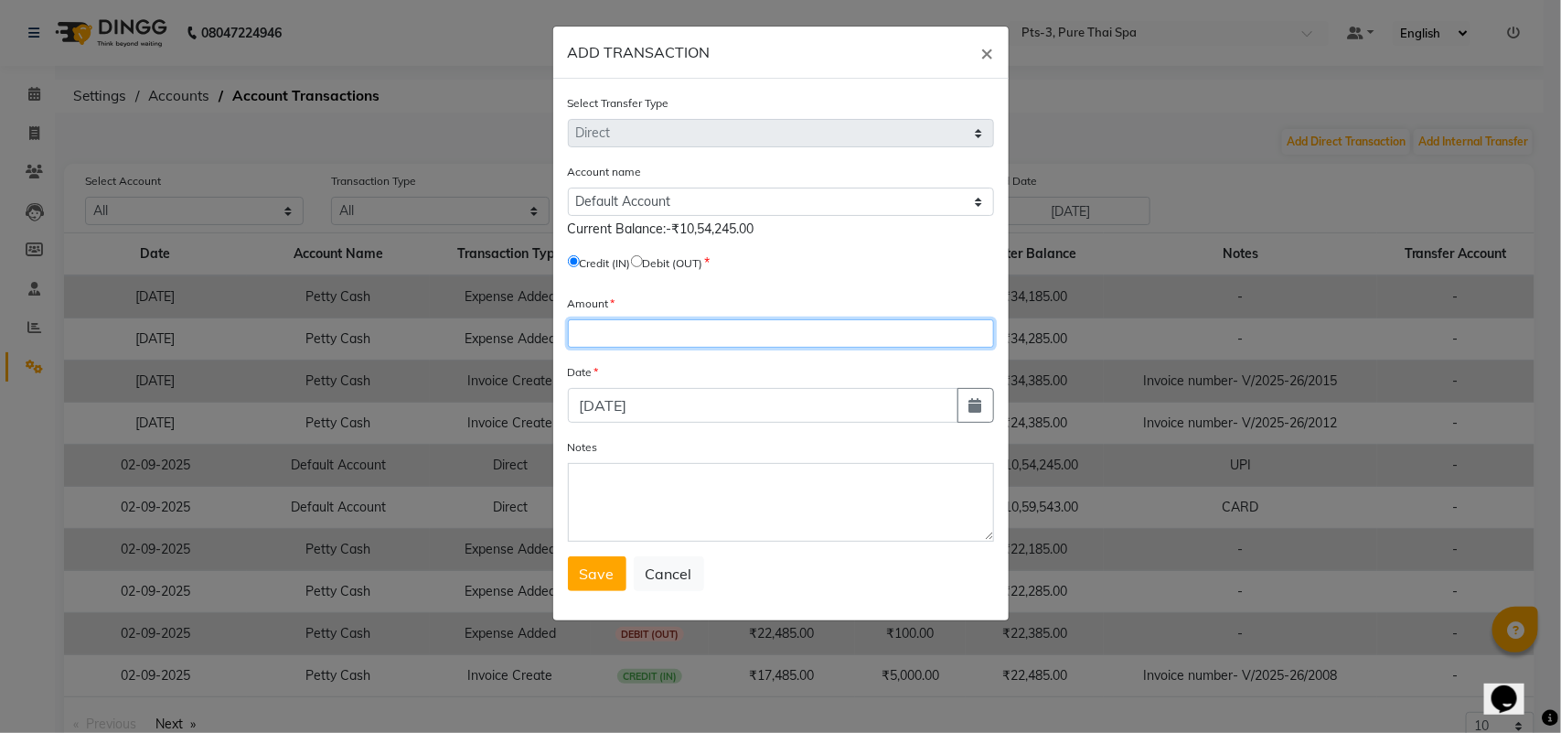
click at [596, 334] on input "number" at bounding box center [781, 333] width 426 height 28
type input "3299"
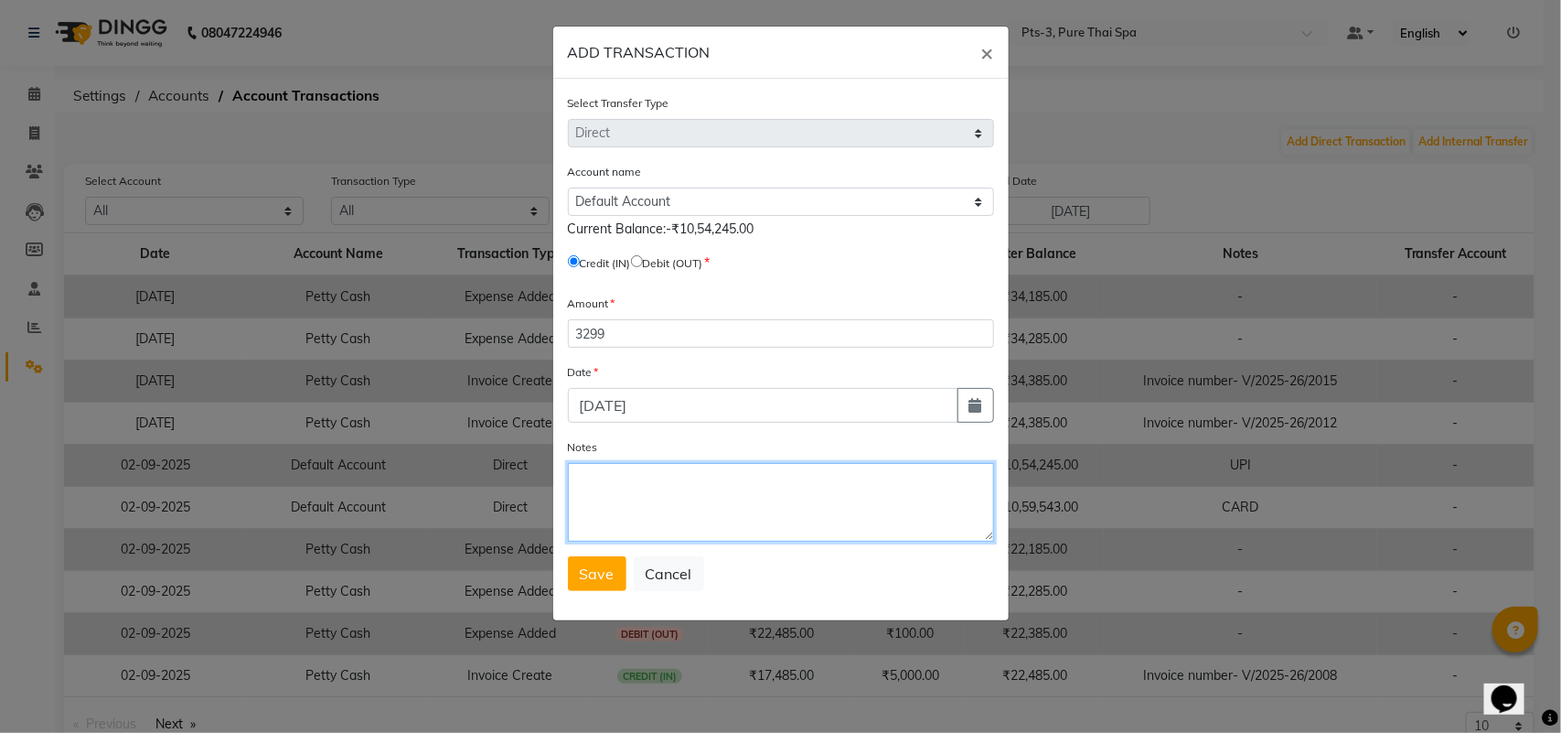
click at [614, 490] on textarea "Notes" at bounding box center [781, 502] width 426 height 79
type textarea "CARD"
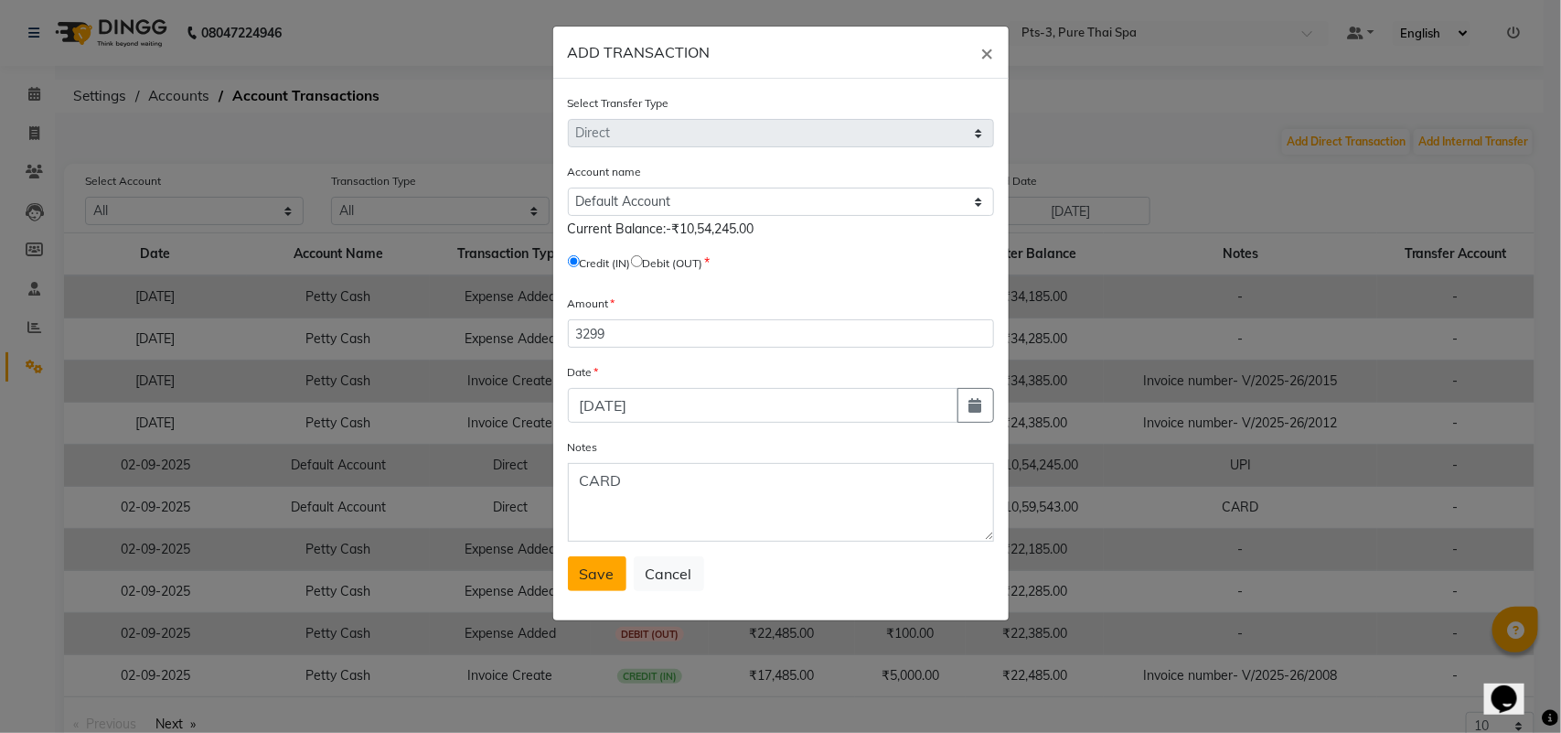
click at [601, 573] on span "Save" at bounding box center [597, 573] width 35 height 18
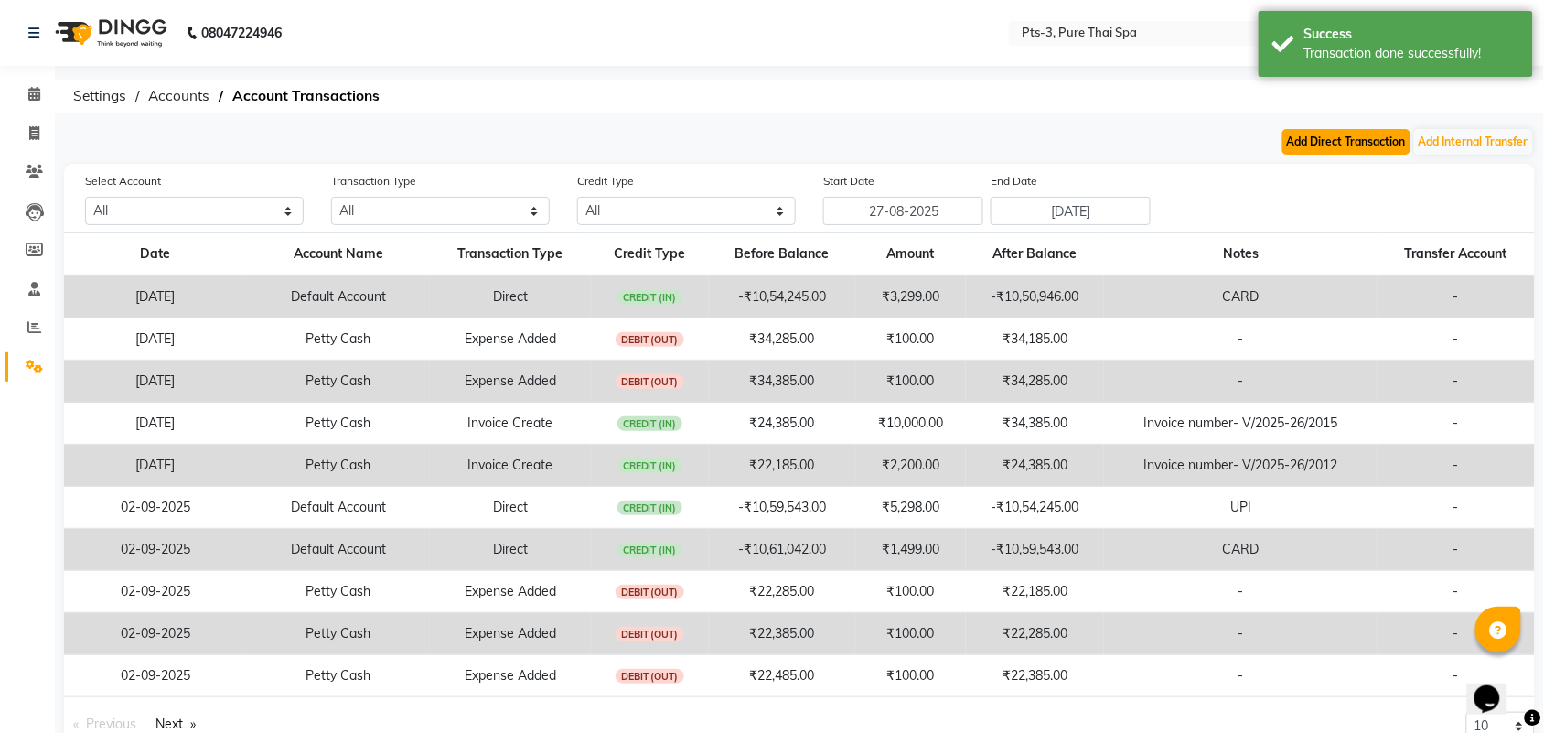
click at [1346, 151] on button "Add Direct Transaction" at bounding box center [1346, 142] width 128 height 26
select select "direct"
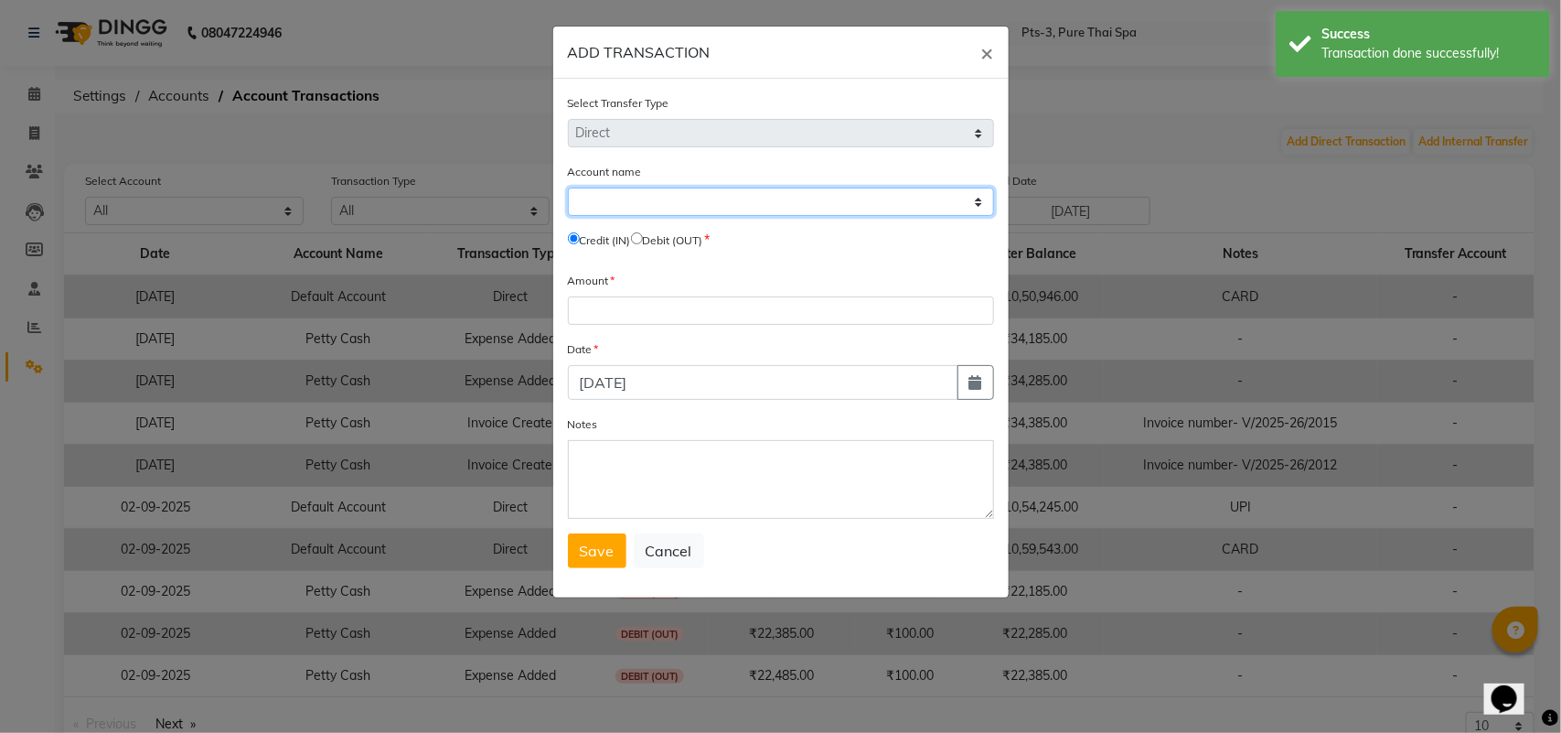
click at [579, 209] on select "Select [PERSON_NAME] Cash Default Account" at bounding box center [781, 201] width 426 height 28
select select "5483"
click at [568, 187] on select "Select [PERSON_NAME] Cash Default Account" at bounding box center [781, 201] width 426 height 28
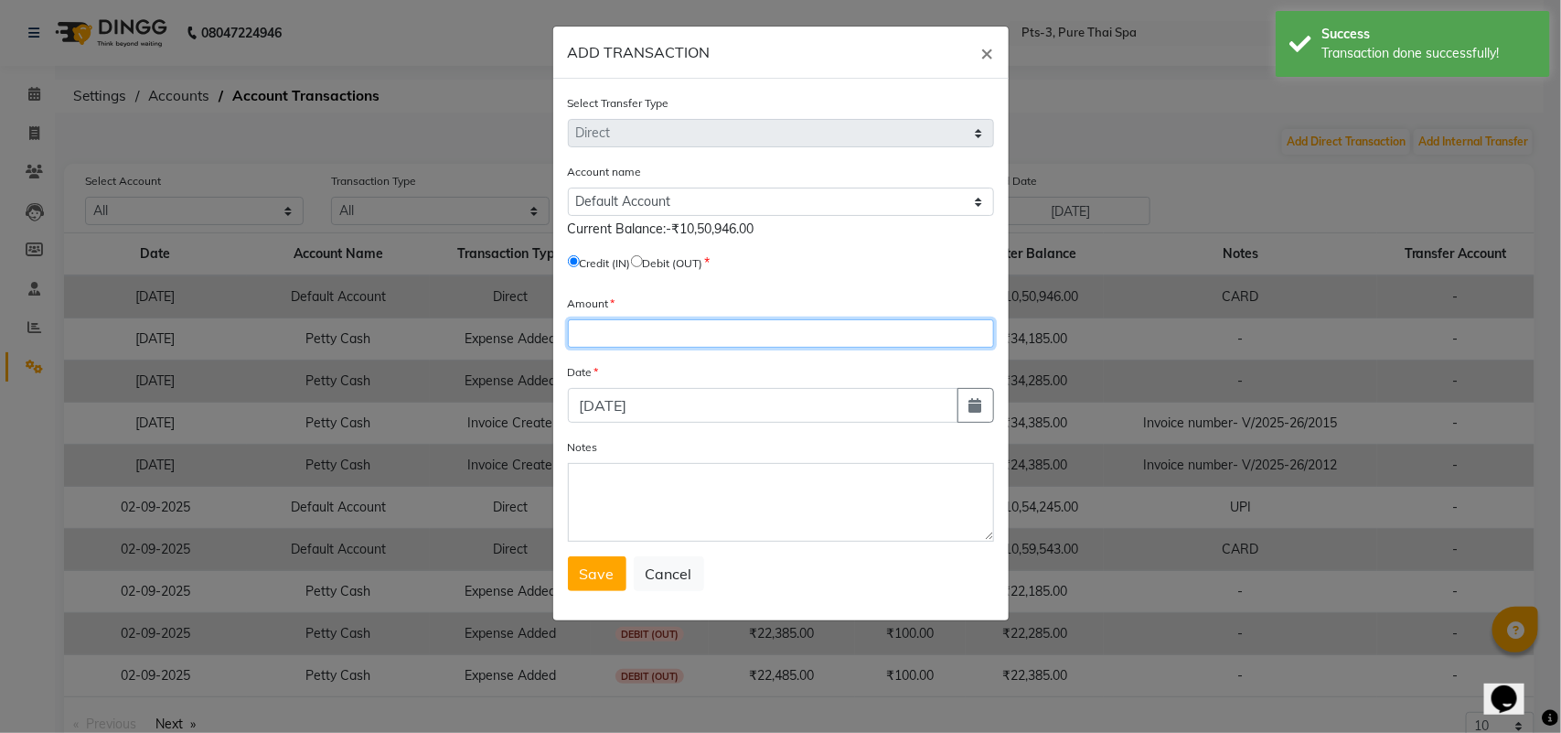
click at [602, 335] on input "number" at bounding box center [781, 333] width 426 height 28
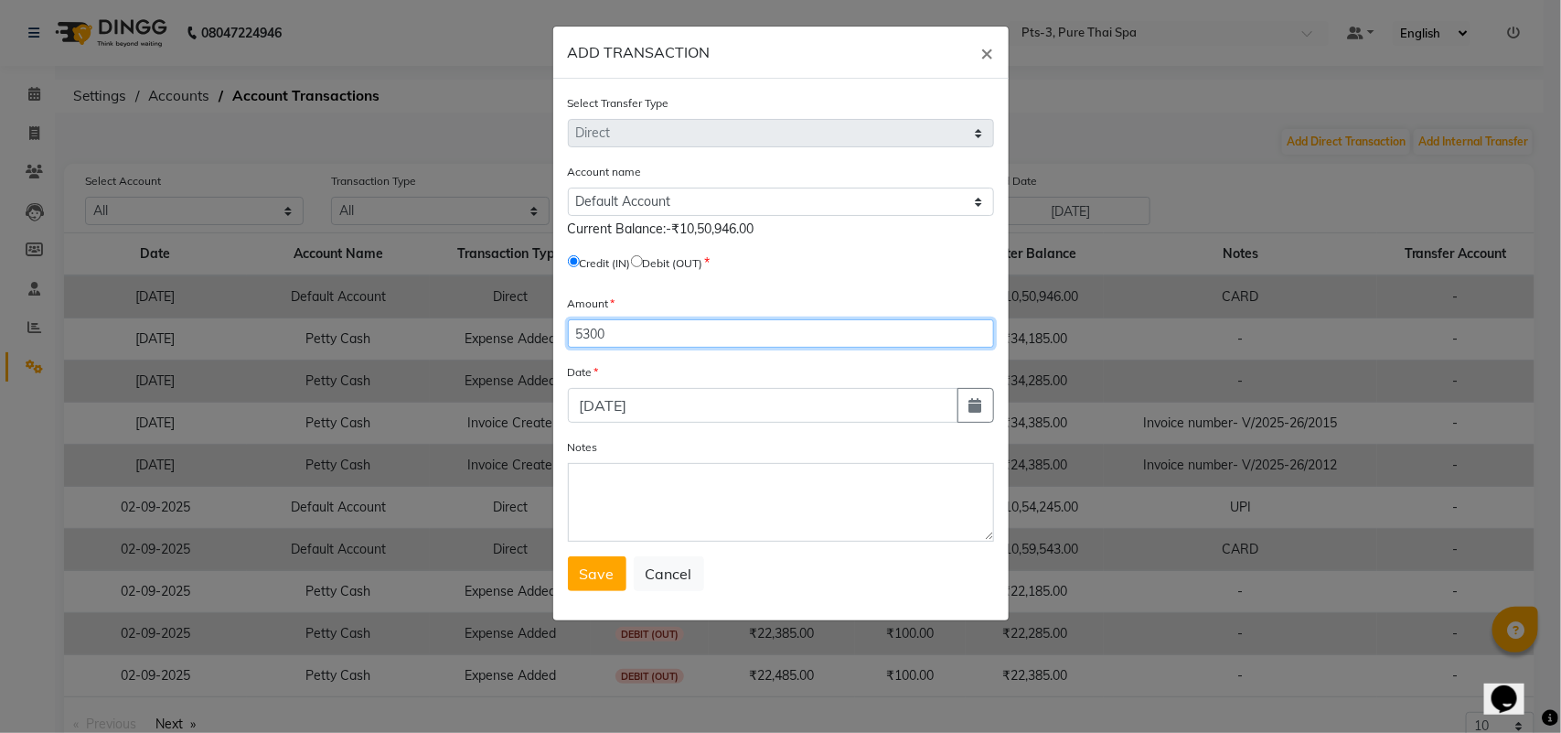
type input "5300"
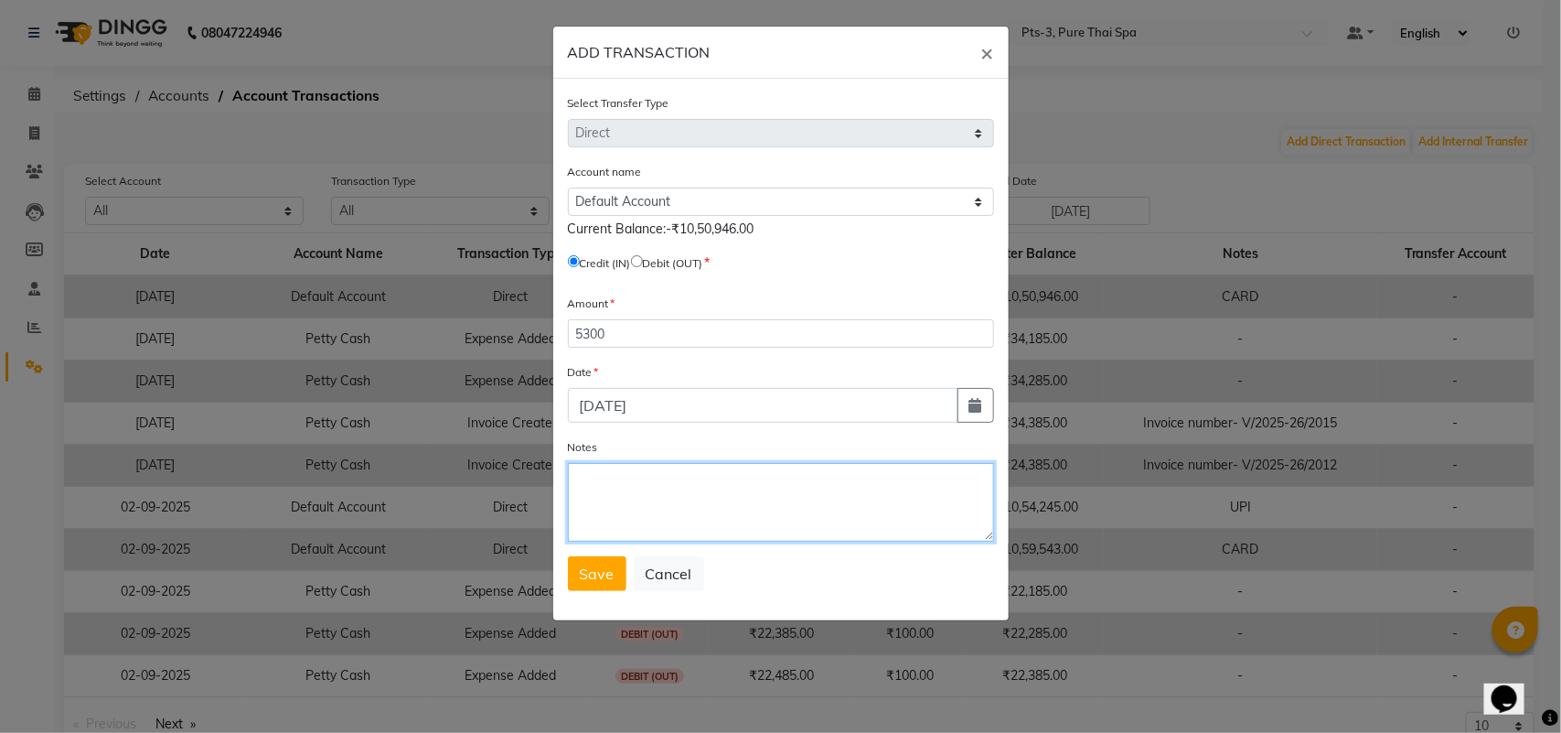
drag, startPoint x: 625, startPoint y: 496, endPoint x: 636, endPoint y: 499, distance: 11.6
click at [636, 499] on textarea "Notes" at bounding box center [781, 502] width 426 height 79
type textarea "UPI"
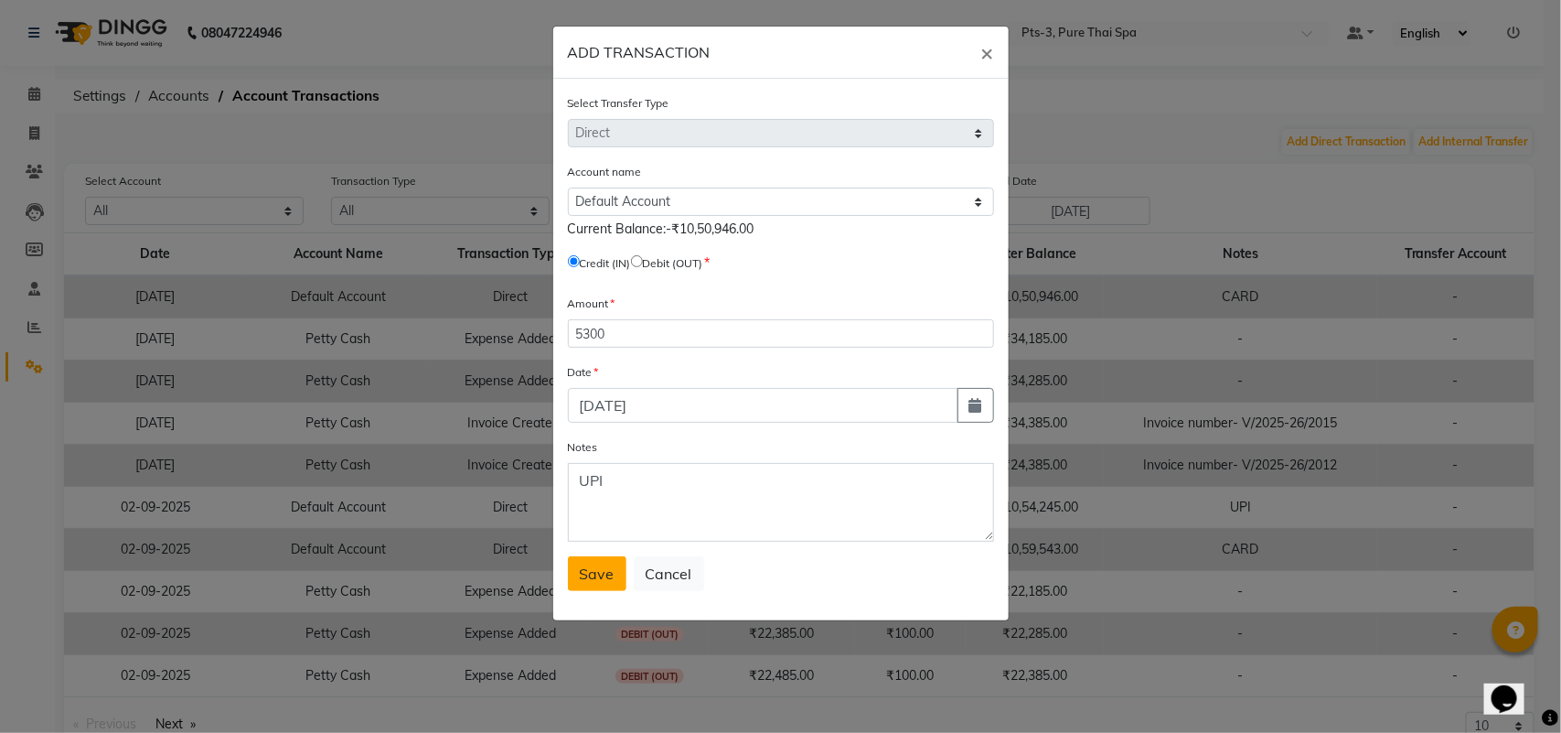
click at [592, 569] on span "Save" at bounding box center [597, 573] width 35 height 18
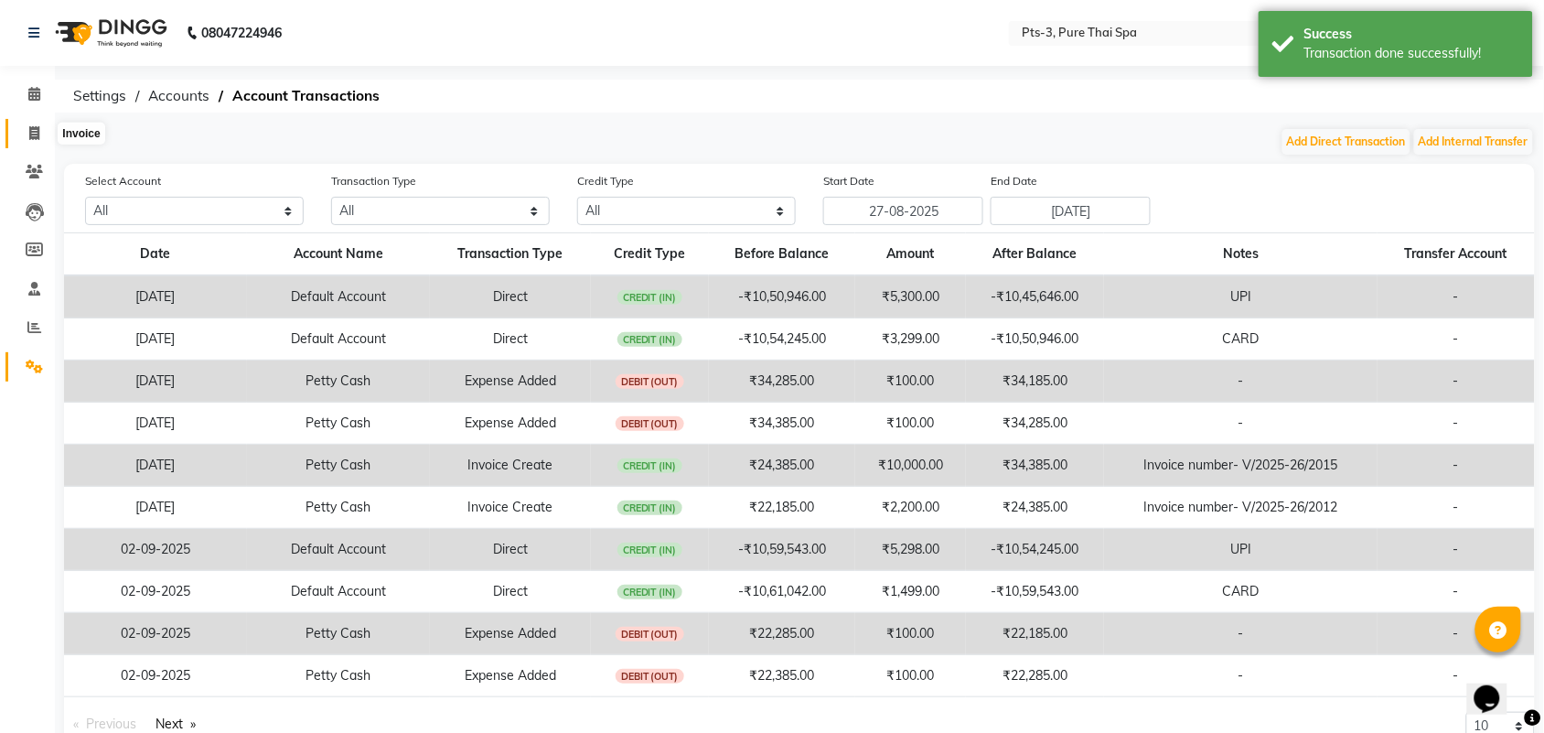
click at [37, 131] on icon at bounding box center [34, 133] width 10 height 14
select select "service"
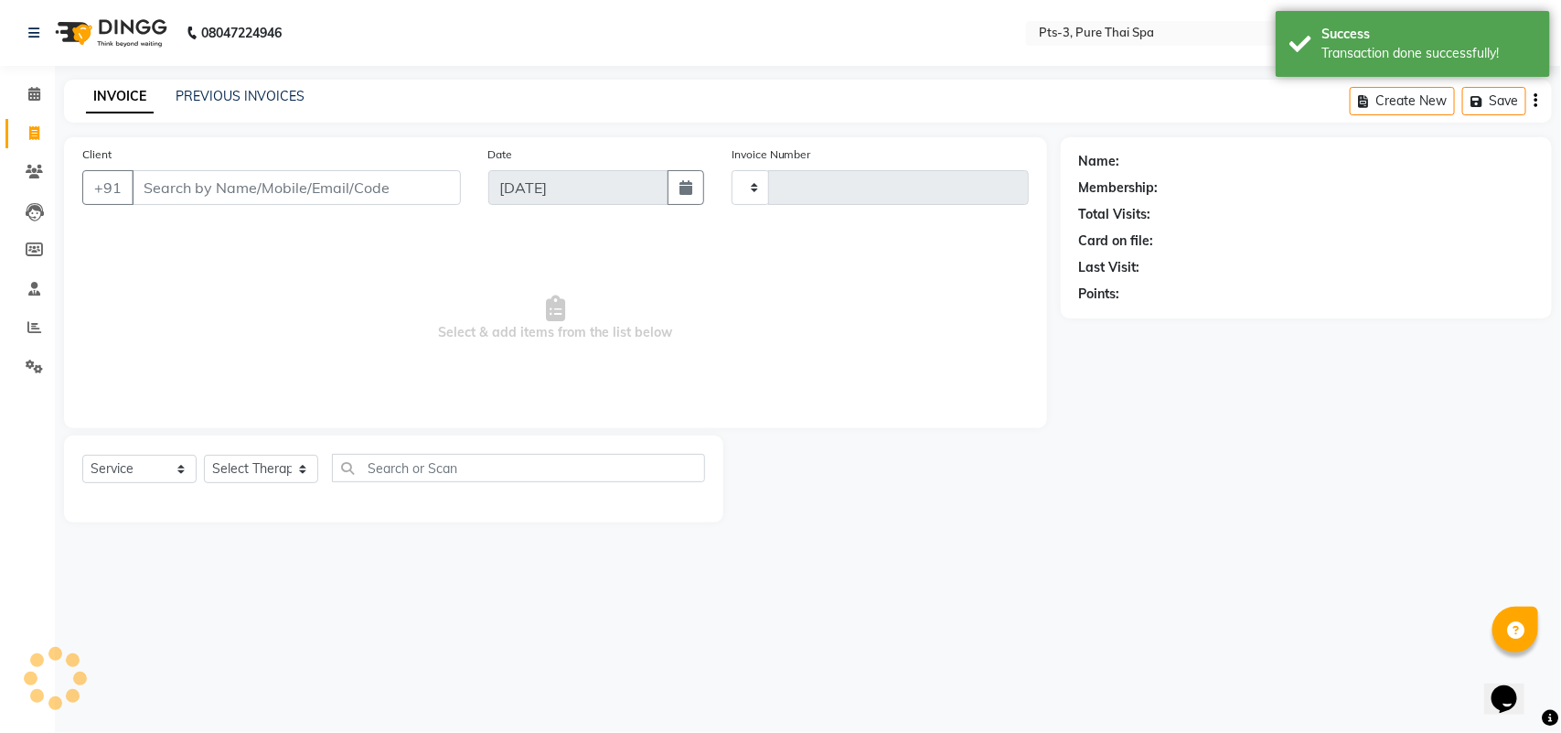
type input "2022"
select select "6461"
